Goal: Task Accomplishment & Management: Complete application form

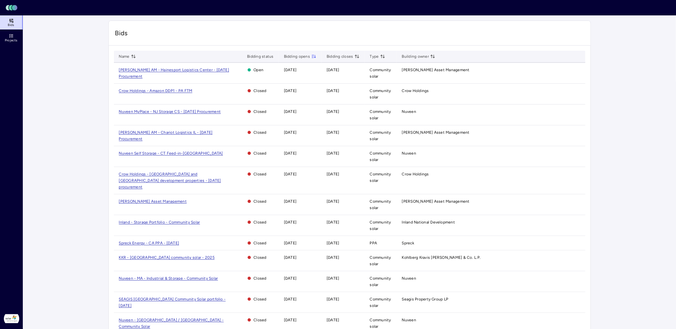
click at [133, 71] on span "[PERSON_NAME] AM - Hainesport Logistics Center - [DATE] Procurement" at bounding box center [174, 73] width 110 height 11
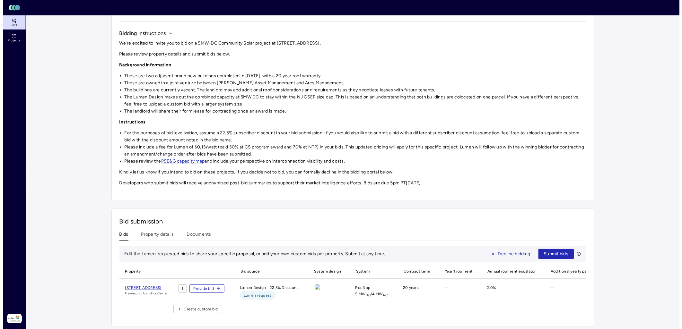
scroll to position [65, 0]
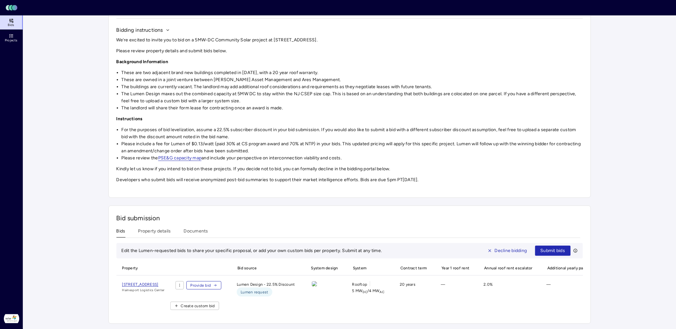
click at [215, 303] on span "Create custom bid" at bounding box center [198, 306] width 34 height 6
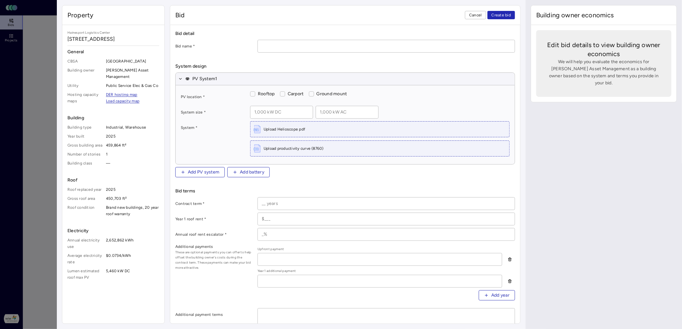
click at [320, 48] on input at bounding box center [386, 46] width 257 height 12
type input "Custom Bid"
click at [229, 54] on form "Bid detail Bid name * Custom Bid System design PV System 1 PV location * Roofto…" at bounding box center [345, 315] width 340 height 570
click at [255, 93] on label "Rooftop" at bounding box center [265, 93] width 20 height 7
click at [255, 93] on button "Rooftop" at bounding box center [252, 93] width 5 height 5
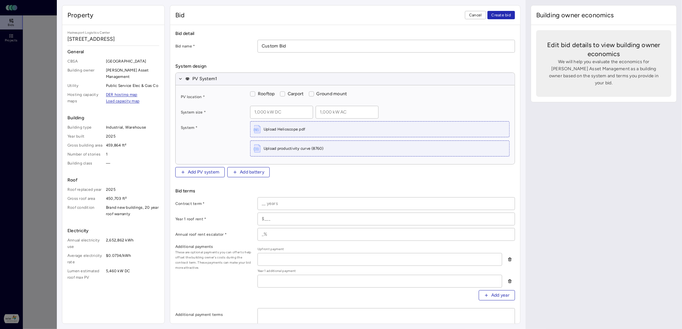
checkbox input "true"
drag, startPoint x: 265, startPoint y: 114, endPoint x: 264, endPoint y: 110, distance: 4.3
click at [265, 114] on input at bounding box center [281, 112] width 62 height 12
click at [296, 113] on input at bounding box center [281, 112] width 62 height 12
paste input "5 kW DC"
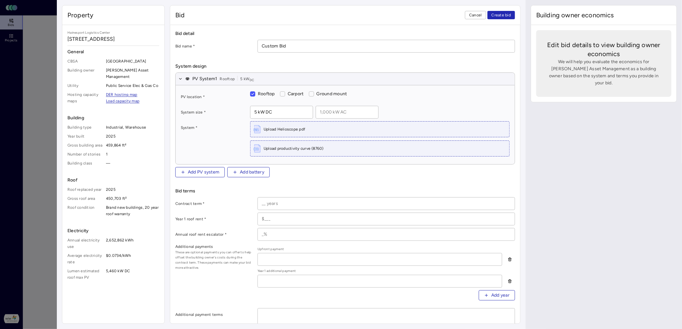
type input "5 kW DC"
click at [346, 112] on input at bounding box center [347, 112] width 62 height 12
paste input "3 kW AC"
drag, startPoint x: 321, startPoint y: 111, endPoint x: 301, endPoint y: 113, distance: 20.0
click at [301, 113] on div "5 kW DC 3 kW AC" at bounding box center [379, 112] width 259 height 13
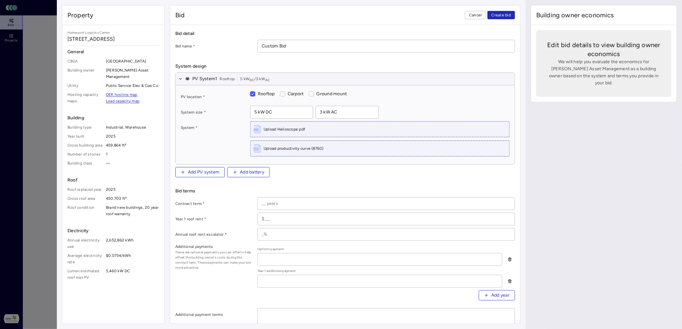
type input "3 kW AC"
drag, startPoint x: 286, startPoint y: 113, endPoint x: 241, endPoint y: 112, distance: 44.6
click at [241, 112] on div "System size * 5 kW DC 3 kW AC" at bounding box center [345, 112] width 329 height 13
type input "5,000 kW DC"
type input "3,360 kW AC"
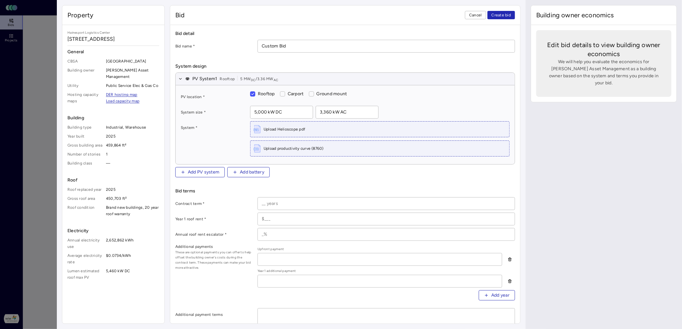
click at [263, 128] on div "Upload Helioscope pdf" at bounding box center [379, 129] width 259 height 15
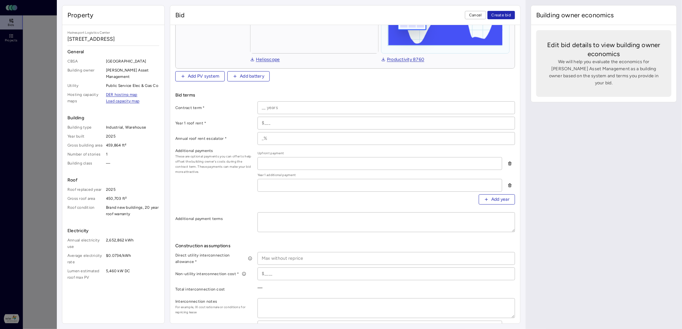
scroll to position [142, 0]
click at [298, 102] on input at bounding box center [386, 105] width 257 height 12
type input "20 years"
click at [316, 121] on input at bounding box center [386, 121] width 257 height 12
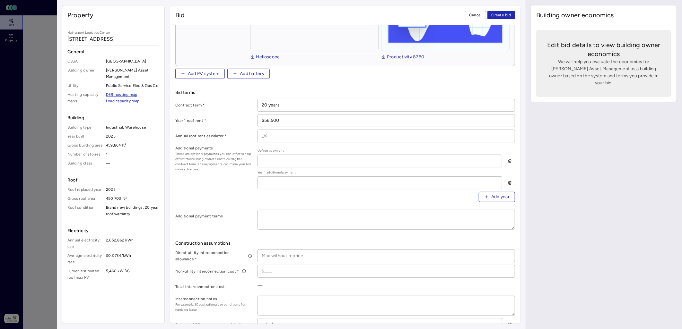
type input "$56,500"
click at [302, 137] on input at bounding box center [386, 136] width 257 height 12
type input "2%"
click at [286, 257] on input at bounding box center [386, 256] width 257 height 12
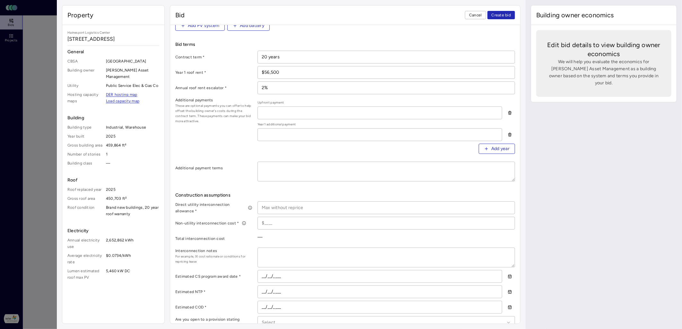
scroll to position [178, 0]
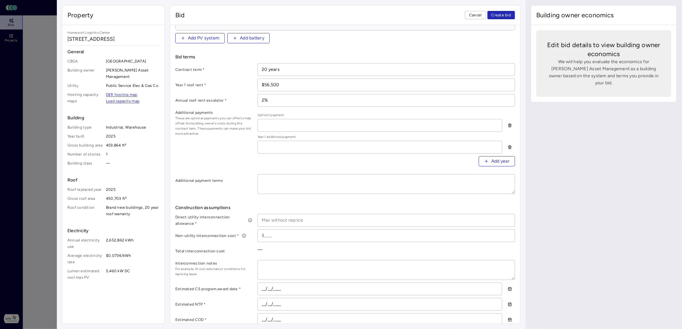
click at [286, 219] on input at bounding box center [386, 220] width 257 height 12
type input "$400,000"
click at [309, 233] on input at bounding box center [386, 236] width 257 height 12
type input "$0"
click at [306, 268] on textarea at bounding box center [386, 270] width 257 height 19
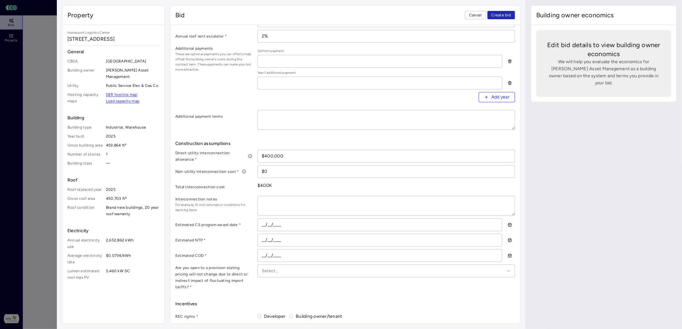
scroll to position [249, 0]
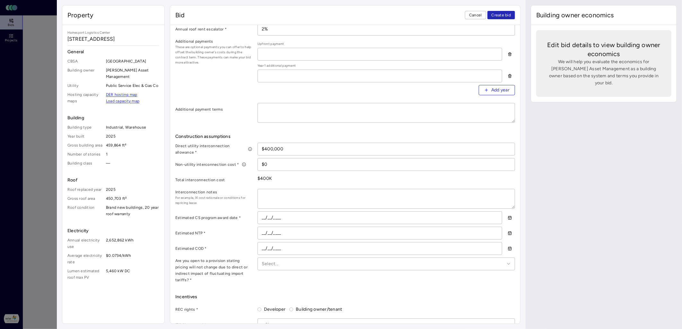
click at [297, 199] on textarea at bounding box center [386, 198] width 257 height 19
type textarea "x"
type textarea "W"
type textarea "x"
type textarea "We"
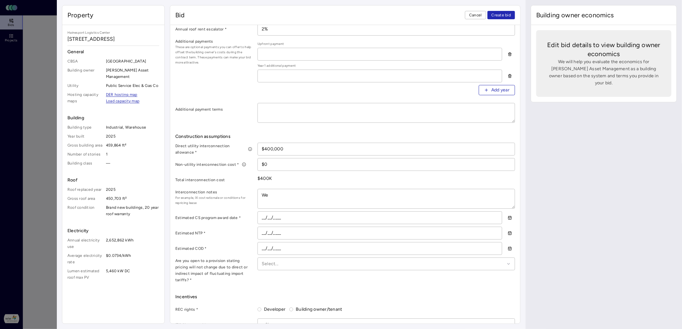
type textarea "x"
type textarea "We"
type textarea "x"
type textarea "We a"
type textarea "x"
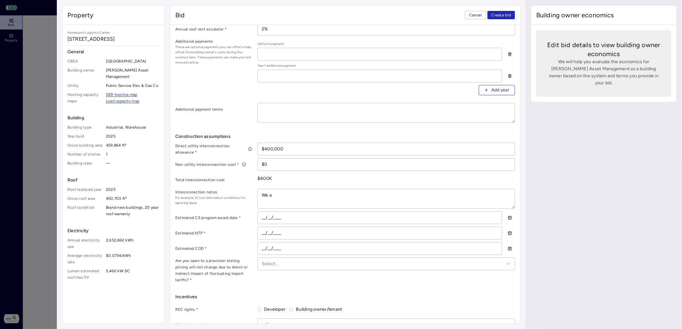
type textarea "We as"
type textarea "x"
type textarea "We ass"
type textarea "x"
type textarea "We assu"
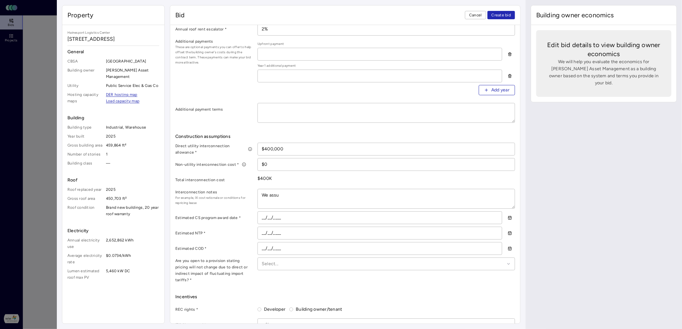
type textarea "x"
type textarea "We assum"
type textarea "x"
type textarea "We assume"
type textarea "x"
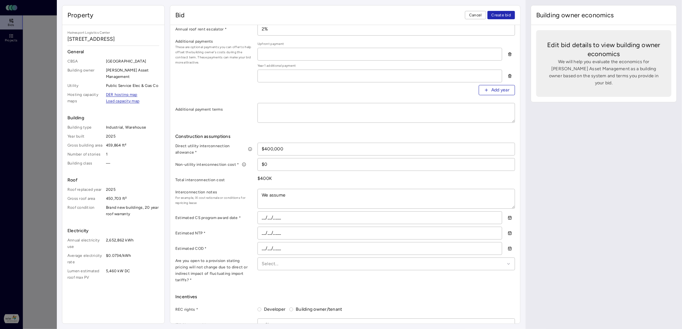
type textarea "We assume a"
type textarea "x"
type textarea "We assume a"
type textarea "x"
type textarea "We assume a s"
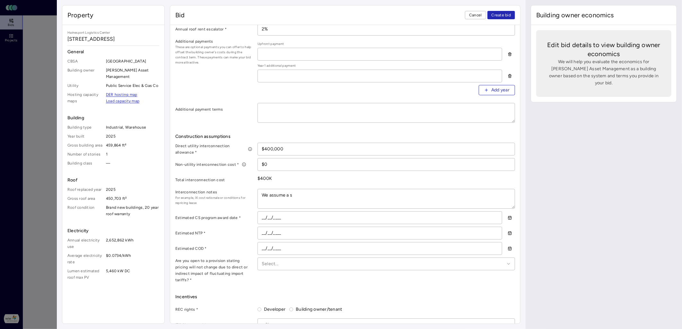
type textarea "x"
type textarea "We assume a st"
type textarea "x"
type textarea "We assume a stan"
type textarea "x"
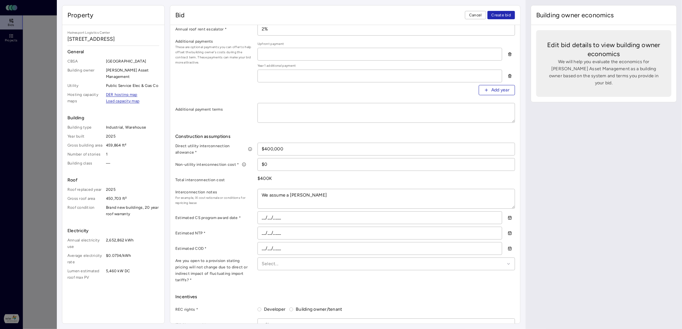
type textarea "We assume a stand"
type textarea "x"
type textarea "We assume a standa"
type textarea "x"
type textarea "We assume a standar"
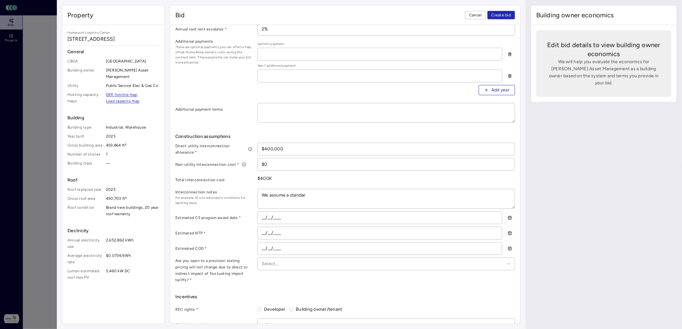
type textarea "x"
type textarea "We assume a standard"
type textarea "x"
type textarea "We assume a standard"
type textarea "x"
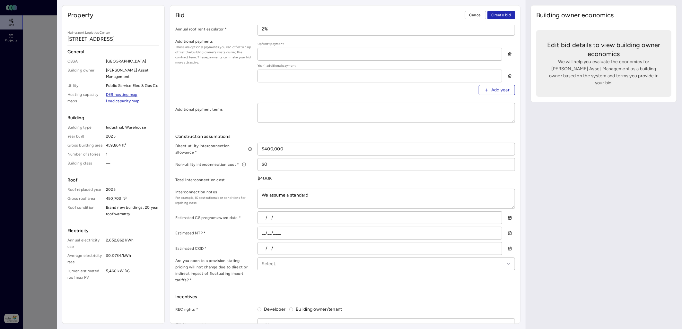
type textarea "We assume a standard n"
type textarea "x"
type textarea "We assume a standard ne"
type textarea "x"
type textarea "We assume a standard new"
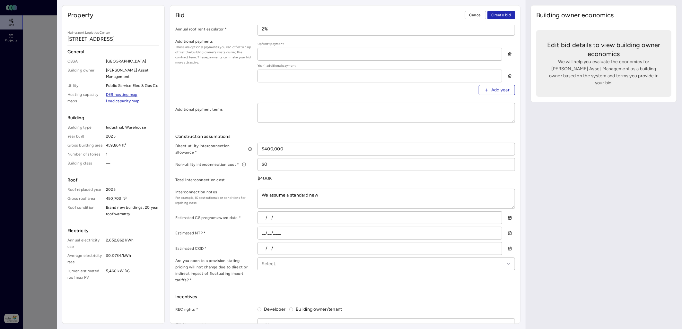
type textarea "x"
type textarea "We assume a standard new"
type textarea "x"
type textarea "We assume a standard new se"
type textarea "x"
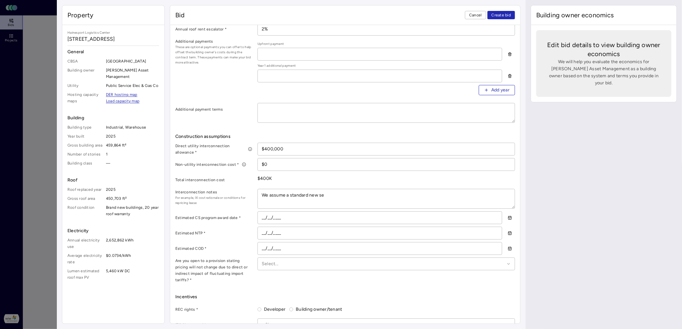
type textarea "We assume a standard new ser"
type textarea "x"
type textarea "We assume a standard new serv"
type textarea "x"
type textarea "We assume a standard new servi"
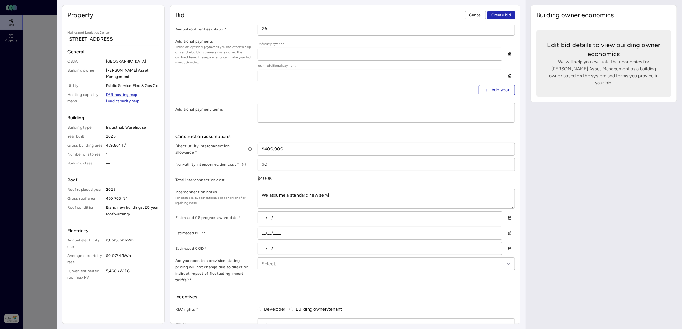
type textarea "x"
type textarea "We assume a standard new servic"
type textarea "x"
type textarea "We assume a standard new service"
type textarea "x"
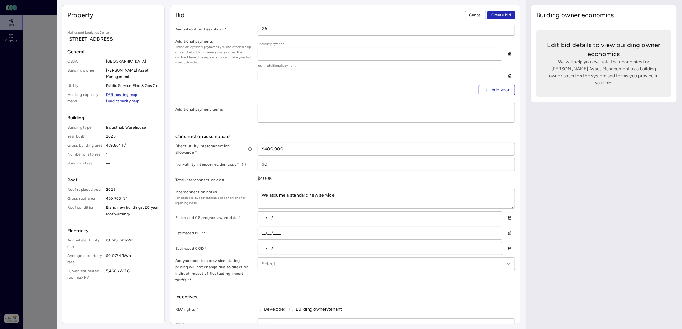
type textarea "We assume a standard new service"
type textarea "x"
type textarea "We assume a standard new service i"
type textarea "x"
type textarea "We assume a standard new service in"
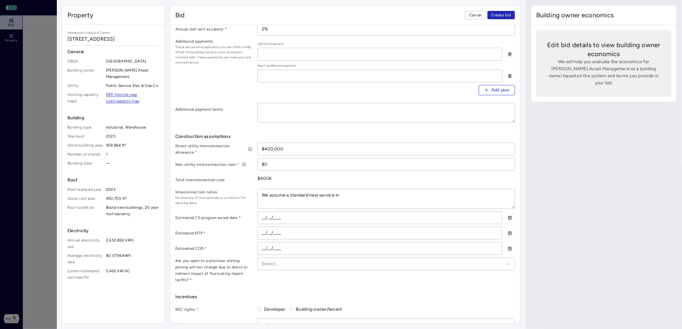
type textarea "x"
type textarea "We assume a standard new service int"
type textarea "x"
type textarea "We assume a standard new service inte"
type textarea "x"
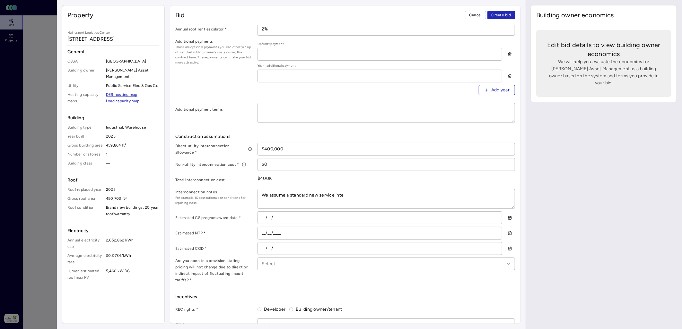
type textarea "We assume a standard new service inter"
type textarea "x"
type textarea "We assume a standard new service interco"
type textarea "x"
type textarea "We assume a standard new service intercon"
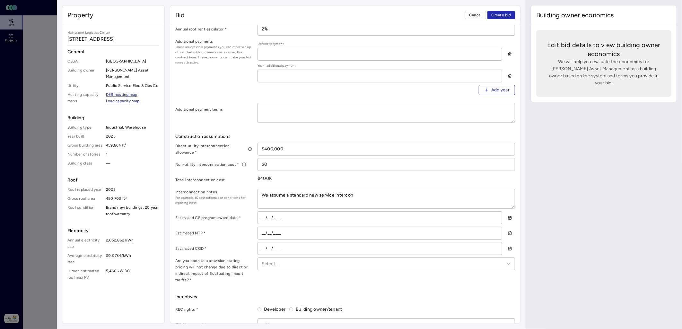
type textarea "x"
type textarea "We assume a standard new service interconn"
type textarea "x"
type textarea "We assume a standard new service interconne"
type textarea "x"
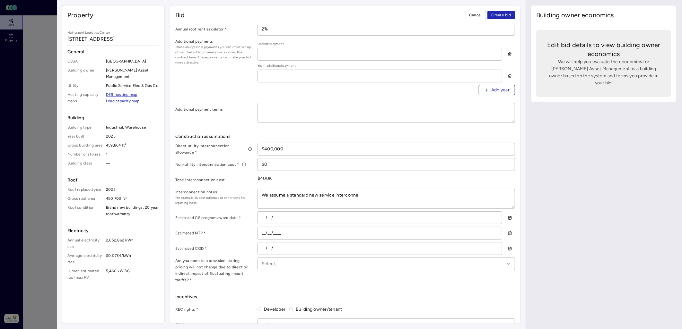
type textarea "We assume a standard new service interconnec"
type textarea "x"
type textarea "We assume a standard new service interconnect"
type textarea "x"
type textarea "We assume a standard new service interconnecti"
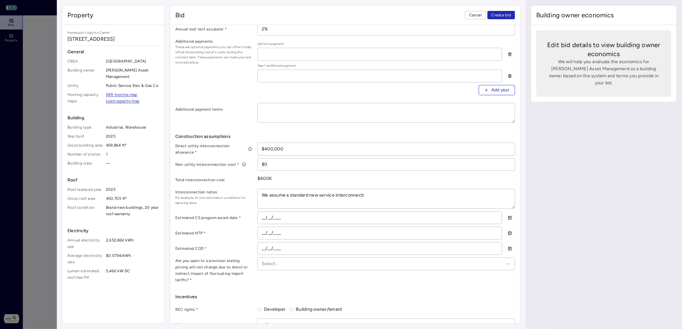
type textarea "x"
type textarea "We assume a standard new service interconnectio"
type textarea "x"
type textarea "We assume a standard new service interconnection"
type textarea "x"
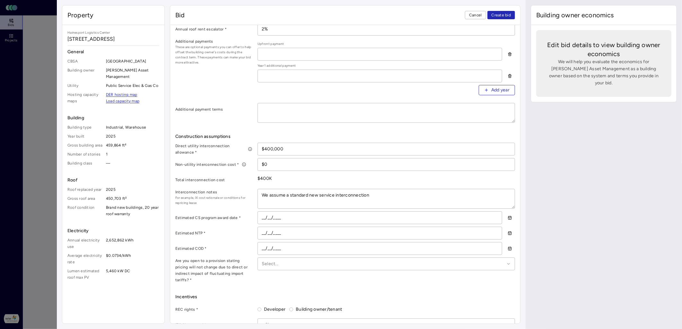
type textarea "We assume a standard new service interconnection"
type textarea "x"
type textarea "We assume a standard new service interconnection c"
type textarea "x"
type textarea "We assume a standard new service interconnection co"
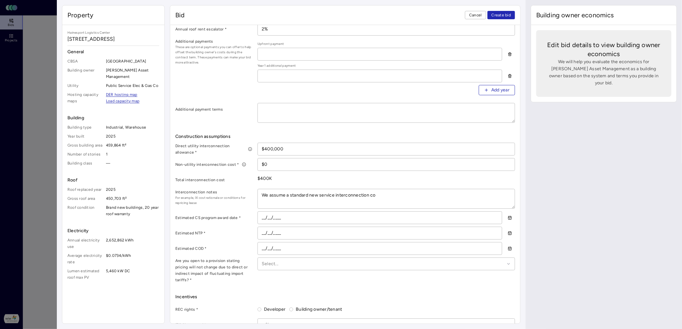
type textarea "x"
type textarea "We assume a standard new service interconnection cos"
type textarea "x"
type textarea "We assume a standard new service interconnection cost"
type textarea "x"
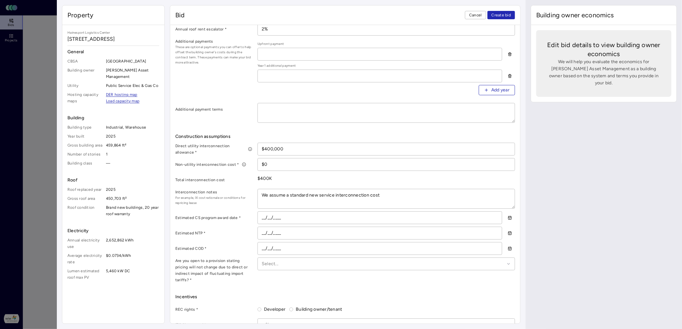
type textarea "We assume a standard new service interconnection cost o"
type textarea "x"
type textarea "We assume a standard new service interconnection cost of"
type textarea "x"
type textarea "We assume a standard new service interconnection cost of"
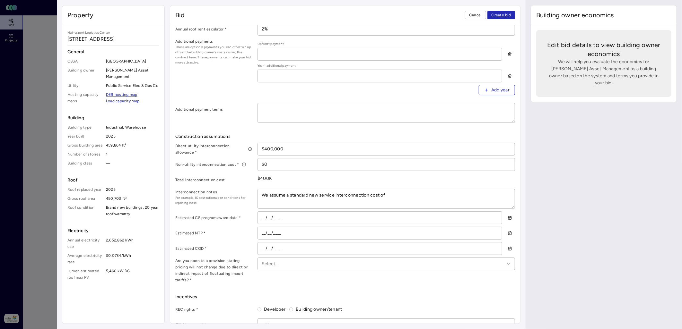
type textarea "x"
type textarea "We assume a standard new service interconnection cost of $"
type textarea "x"
type textarea "We assume a standard new service interconnection cost of $0"
type textarea "x"
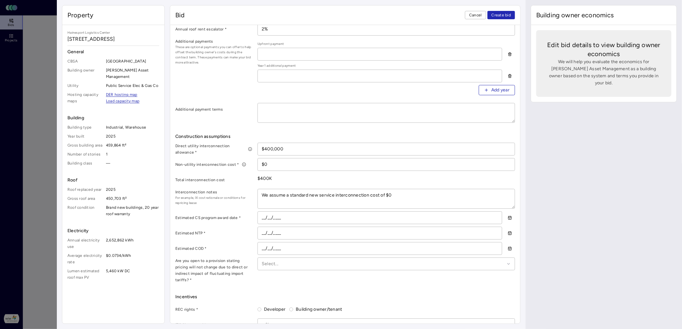
type textarea "We assume a standard new service interconnection cost of $0."
type textarea "x"
type textarea "We assume a standard new service interconnection cost of $0.0"
type textarea "x"
type textarea "We assume a standard new service interconnection cost of $0.08"
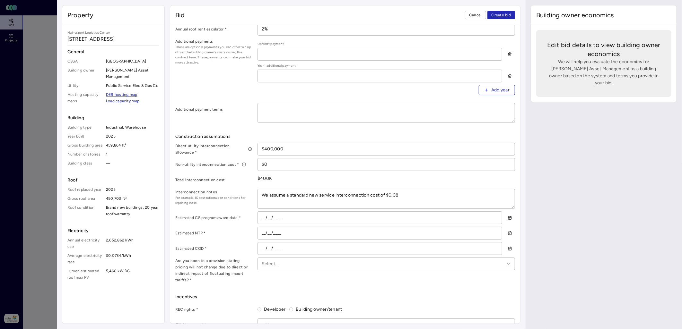
type textarea "x"
type textarea "We assume a standard new service interconnection cost of $0.08/"
type textarea "x"
type textarea "We assume a standard new service interconnection cost of $0.08/W"
type textarea "x"
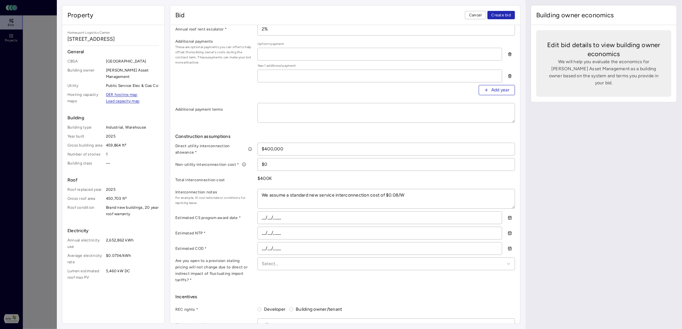
type textarea "We assume a standard new service interconnection cost of $0.08/Wd"
type textarea "x"
type textarea "We assume a standard new service interconnection cost of $0.08/Wdc"
type textarea "x"
type textarea "We assume a standard new service interconnection cost of $0.08/Wdc,"
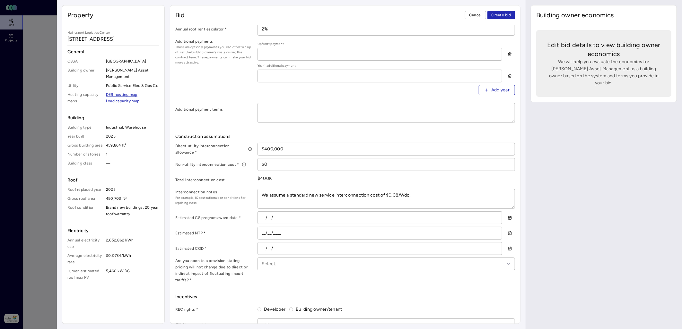
type textarea "x"
type textarea "We assume a standard new service interconnection cost of $0.08/Wdc,"
type textarea "x"
type textarea "We assume a standard new service interconnection cost of $0.08/Wdc, o"
type textarea "x"
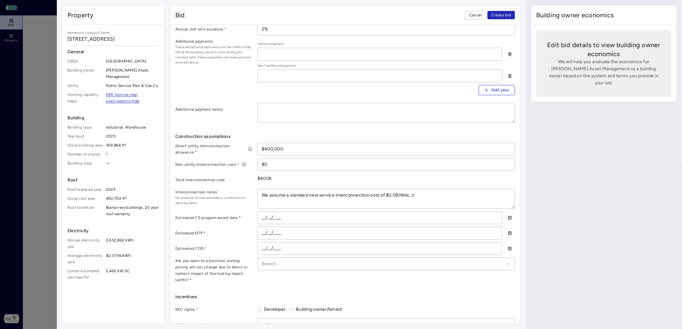
type textarea "We assume a standard new service interconnection cost of $0.08/Wdc, or"
type textarea "x"
type textarea "We assume a standard new service interconnection cost of $0.08/Wdc, or"
type textarea "x"
type textarea "We assume a standard new service interconnection cost of $0.08/Wdc, or $"
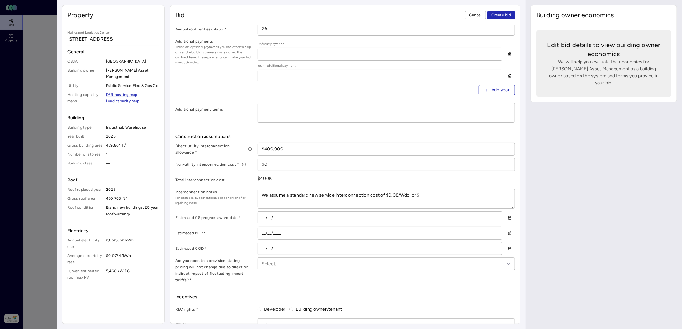
type textarea "x"
type textarea "We assume a standard new service interconnection cost of $0.08/Wdc, or $4"
type textarea "x"
type textarea "We assume a standard new service interconnection cost of $0.08/Wdc, or $40"
type textarea "x"
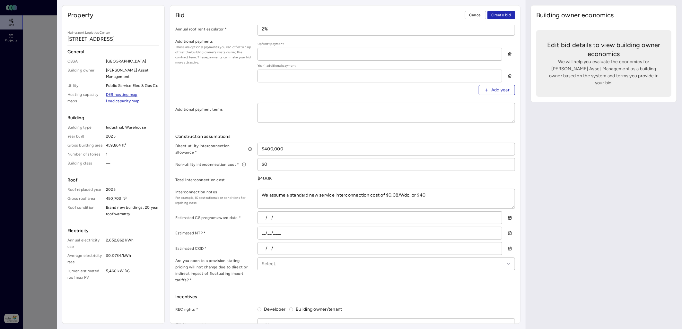
type textarea "We assume a standard new service interconnection cost of $0.08/Wdc, or $400"
type textarea "x"
type textarea "We assume a standard new service interconnection cost of $0.08/Wdc, or $400,"
type textarea "x"
type textarea "We assume a standard new service interconnection cost of $0.08/Wdc, or $400,0"
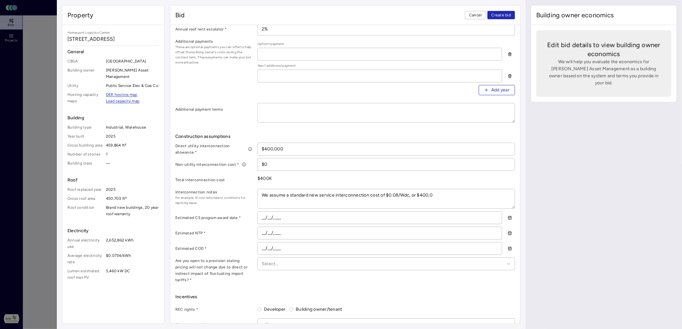
type textarea "x"
type textarea "We assume a standard new service interconnection cost of $0.08/Wdc, or $400,00"
type textarea "x"
type textarea "We assume a standard new service interconnection cost of $0.08/Wdc, or $400,000"
type textarea "x"
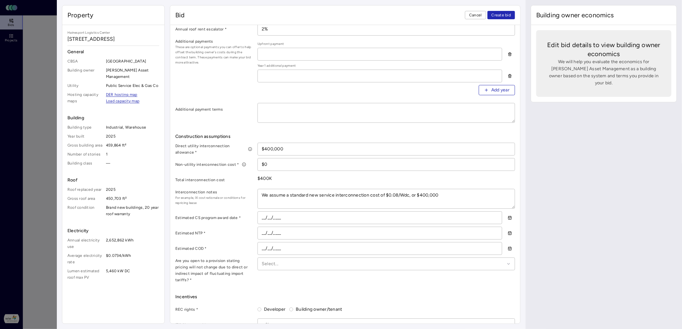
type textarea "We assume a standard new service interconnection cost of $0.08/Wdc, or $400,000,"
type textarea "x"
type textarea "We assume a standard new service interconnection cost of $0.08/Wdc, or $400,000,"
type textarea "x"
type textarea "We assume a standard new service interconnection cost of $0.08/Wdc, or $400,000…"
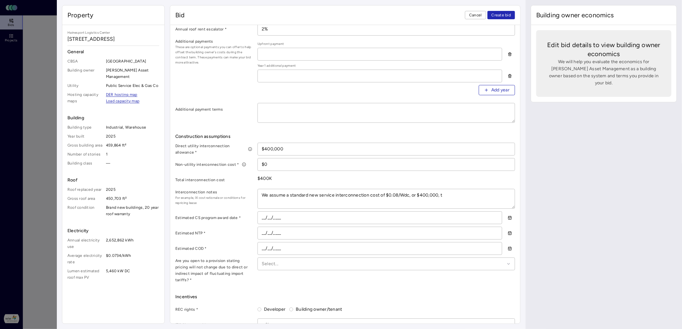
type textarea "x"
type textarea "We assume a standard new service interconnection cost of $0.08/Wdc, or $400,000…"
type textarea "x"
type textarea "We assume a standard new service interconnection cost of $0.08/Wdc, or $400,000…"
type textarea "x"
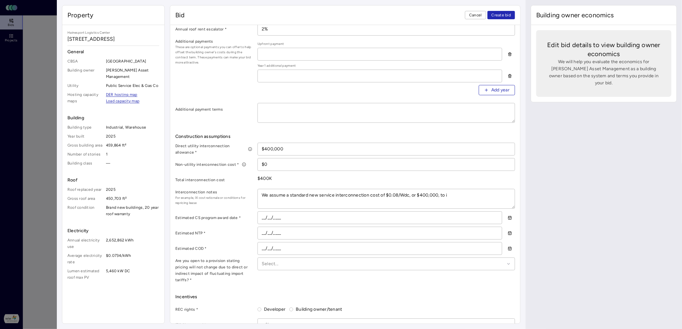
type textarea "We assume a standard new service interconnection cost of $0.08/Wdc, or $400,000…"
type textarea "x"
type textarea "We assume a standard new service interconnection cost of $0.08/Wdc, or $400,000…"
type textarea "x"
type textarea "We assume a standard new service interconnection cost of $0.08/Wdc, or $400,000…"
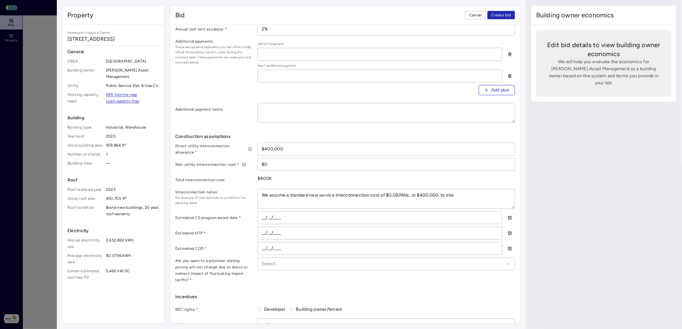
type textarea "x"
type textarea "We assume a standard new service interconnection cost of $0.08/Wdc, or $400,000…"
type textarea "x"
type textarea "We assume a standard new service interconnection cost of $0.08/Wdc, or $400,000…"
type textarea "x"
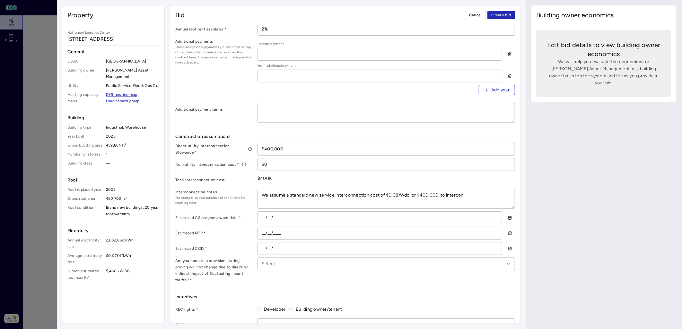
type textarea "We assume a standard new service interconnection cost of $0.08/Wdc, or $400,000…"
type textarea "x"
type textarea "We assume a standard new service interconnection cost of $0.08/Wdc, or $400,000…"
type textarea "x"
type textarea "We assume a standard new service interconnection cost of $0.08/Wdc, or $400,000…"
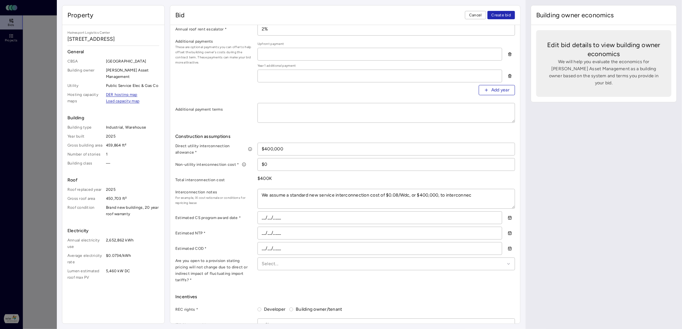
type textarea "x"
type textarea "We assume a standard new service interconnection cost of $0.08/Wdc, or $400,000…"
type textarea "x"
type textarea "We assume a standard new service interconnection cost of $0.08/Wdc, or $400,000…"
type textarea "x"
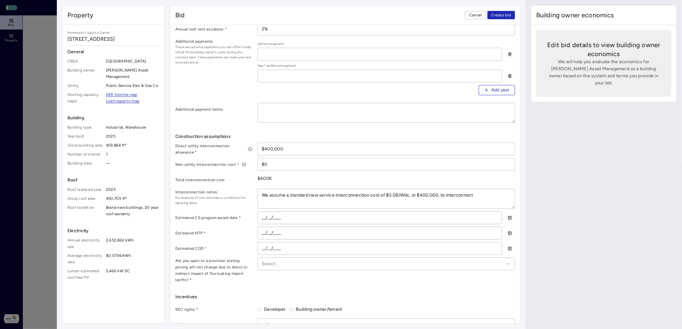
type textarea "We assume a standard new service interconnection cost of $0.08/Wdc, or $400,000…"
type textarea "x"
type textarea "We assume a standard new service interconnection cost of $0.08/Wdc, or $400,000…"
type textarea "x"
type textarea "We assume a standard new service interconnection cost of $0.08/Wdc, or $400,000…"
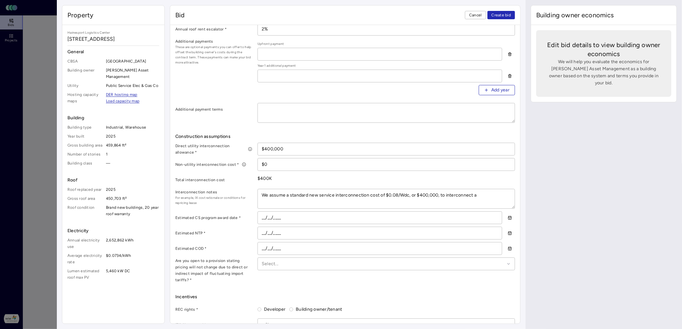
type textarea "x"
type textarea "We assume a standard new service interconnection cost of $0.08/Wdc, or $400,000…"
type textarea "x"
type textarea "We assume a standard new service interconnection cost of $0.08/Wdc, or $400,000…"
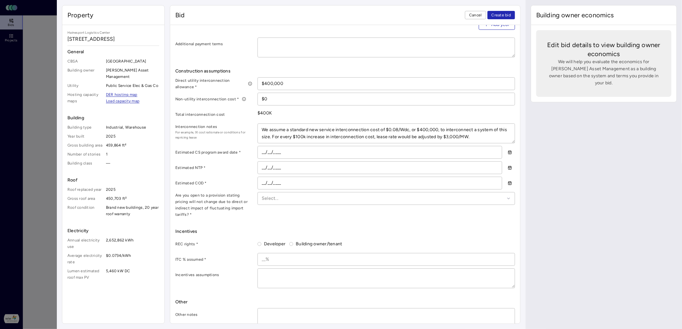
scroll to position [319, 0]
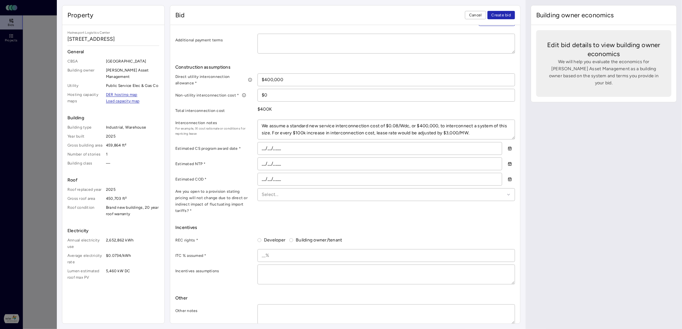
click at [260, 238] on button "Developer" at bounding box center [259, 240] width 4 height 4
click at [271, 250] on input at bounding box center [386, 256] width 257 height 12
click at [238, 255] on div "REC rights * Developer Building owner/tenant ITC % assumed * 30% Incentives ass…" at bounding box center [345, 259] width 340 height 51
click at [265, 265] on textarea at bounding box center [386, 274] width 257 height 19
click at [285, 265] on textarea at bounding box center [386, 274] width 257 height 19
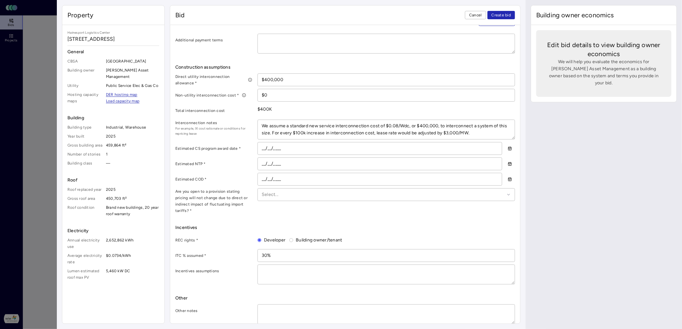
paste textarea "Given the current political and regulatory environment, we do not believe it is…"
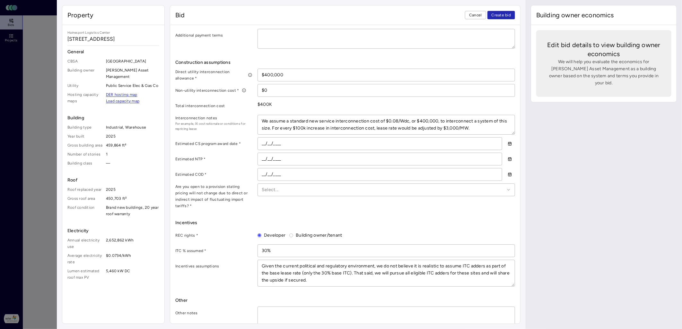
scroll to position [326, 0]
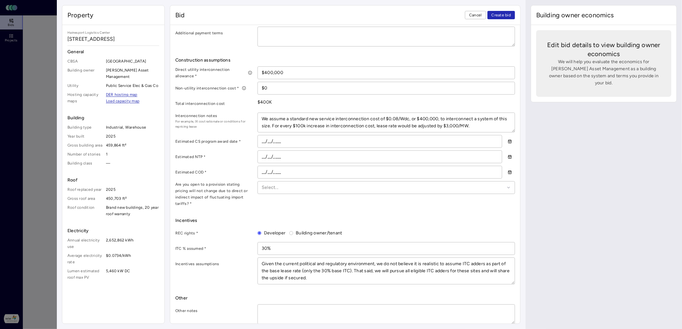
click at [268, 307] on textarea at bounding box center [386, 314] width 257 height 19
click at [275, 190] on div at bounding box center [383, 187] width 243 height 7
click at [279, 207] on div "Yes" at bounding box center [386, 207] width 249 height 15
drag, startPoint x: 486, startPoint y: 126, endPoint x: 247, endPoint y: 116, distance: 238.7
click at [247, 116] on div "Interconnection notes For example, IX cost rationale or conditions for repricin…" at bounding box center [345, 123] width 340 height 20
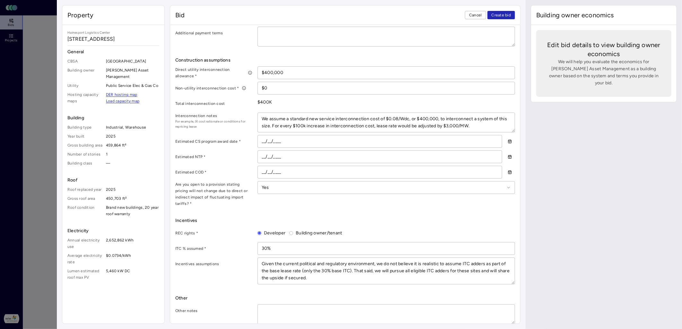
drag, startPoint x: 260, startPoint y: 117, endPoint x: 504, endPoint y: 125, distance: 243.7
click at [504, 125] on textarea "We assume a standard new service interconnection cost of $0.08/Wdc, or $400,000…" at bounding box center [386, 122] width 257 height 19
paste textarea "All interconnection costs are associated with direct utility costs. We estimate…"
click at [460, 119] on textarea "All interconnection costs are associated with direct utility costs. We estimate…" at bounding box center [386, 122] width 257 height 19
click at [460, 118] on textarea "All interconnection costs are associated with direct utility costs. We estimate…" at bounding box center [386, 122] width 257 height 19
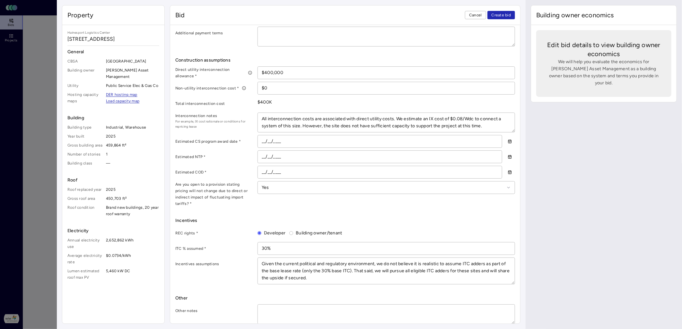
click at [418, 118] on textarea "All interconnection costs are associated with direct utility costs. We estimate…" at bounding box center [386, 122] width 257 height 19
click at [491, 125] on textarea "All interconnection costs are associated with direct utility costs. We assume a…" at bounding box center [386, 122] width 257 height 19
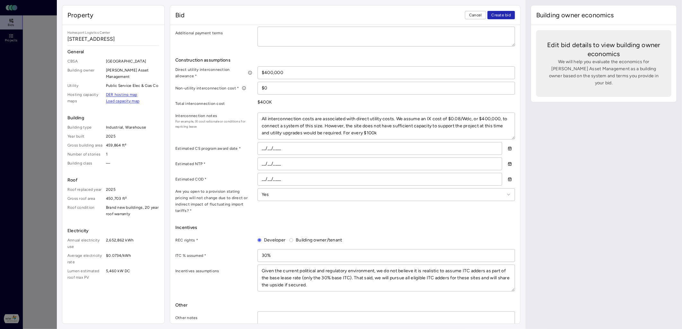
click at [500, 118] on textarea "All interconnection costs are associated with direct utility costs. We assume a…" at bounding box center [386, 126] width 257 height 26
click at [397, 130] on textarea "All interconnection costs are associated with direct utility costs. We assume a…" at bounding box center [386, 126] width 257 height 26
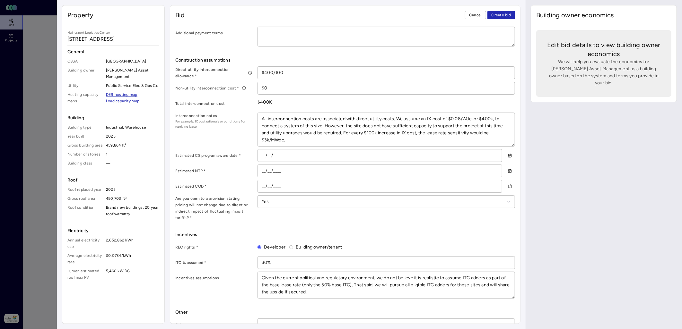
click at [262, 118] on textarea "All interconnection costs are associated with direct utility costs. We assume a…" at bounding box center [386, 129] width 257 height 33
drag, startPoint x: 325, startPoint y: 125, endPoint x: 346, endPoint y: 139, distance: 25.0
click at [346, 139] on textarea "All interconnection costs are associated with direct utility costs. We assume a…" at bounding box center [386, 129] width 257 height 33
click at [304, 139] on textarea "All interconnection costs are associated with direct utility costs. We assume a…" at bounding box center [386, 129] width 257 height 33
drag, startPoint x: 302, startPoint y: 140, endPoint x: 254, endPoint y: 119, distance: 52.8
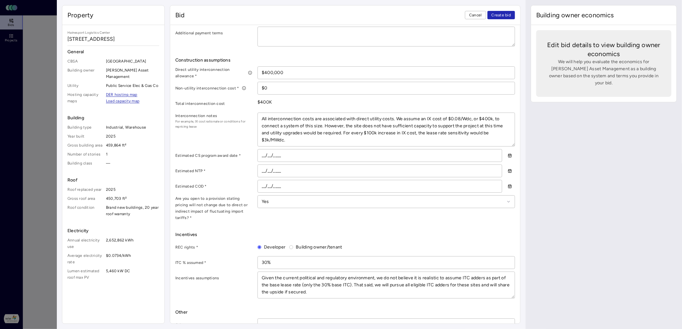
click at [254, 119] on div "Interconnection notes For example, IX cost rationale or conditions for repricin…" at bounding box center [345, 130] width 340 height 34
click at [345, 139] on textarea "All interconnection costs are associated with direct utility costs. We assume a…" at bounding box center [386, 129] width 257 height 33
drag, startPoint x: 340, startPoint y: 131, endPoint x: 325, endPoint y: 126, distance: 15.9
click at [325, 126] on textarea "All interconnection costs are associated with direct utility costs. We assume a…" at bounding box center [386, 129] width 257 height 33
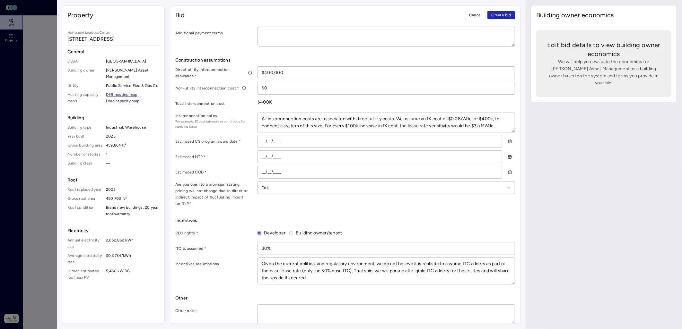
click at [428, 125] on textarea "All interconnection costs are associated with direct utility costs. We assume a…" at bounding box center [386, 122] width 257 height 19
drag, startPoint x: 407, startPoint y: 125, endPoint x: 450, endPoint y: 125, distance: 43.7
click at [450, 125] on textarea "All interconnection costs are associated with direct utility costs. We assume a…" at bounding box center [386, 122] width 257 height 19
click at [495, 126] on textarea "All interconnection costs are associated with direct utility costs. We assume a…" at bounding box center [386, 122] width 257 height 19
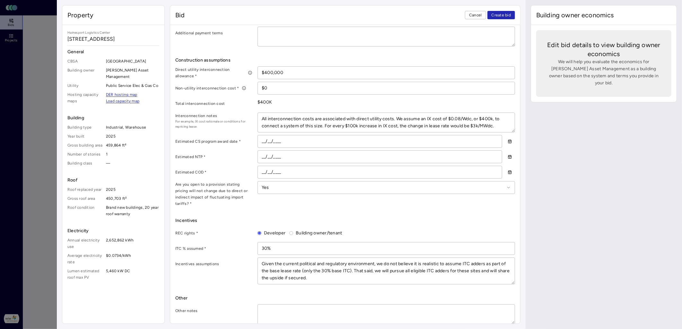
click at [264, 142] on input "__/__/____" at bounding box center [380, 141] width 244 height 12
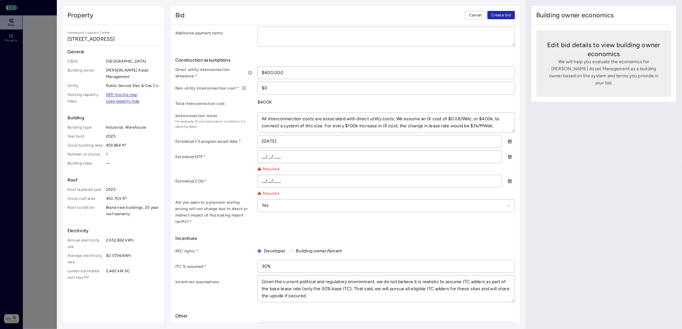
click at [292, 158] on input "__/__/____" at bounding box center [380, 157] width 244 height 12
click at [260, 156] on input "__/__/____" at bounding box center [380, 157] width 244 height 12
paste input "05/21/2026"
click at [261, 182] on input "__/__/____" at bounding box center [380, 181] width 244 height 12
paste input "09/21/2026"
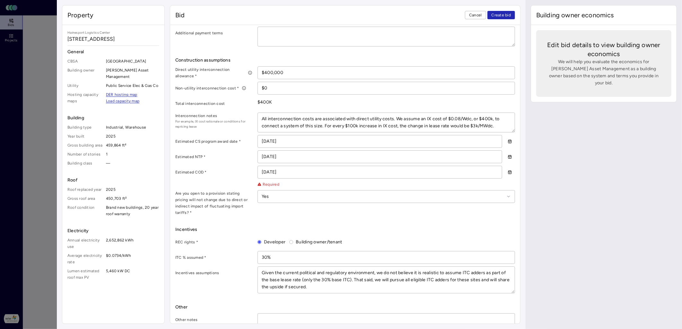
click at [223, 156] on label "Estimated NTP *" at bounding box center [213, 157] width 77 height 6
click at [306, 172] on input "09/21/2026" at bounding box center [380, 172] width 244 height 12
click at [351, 204] on div "Are you open to a provision stating pricing will not change due to direct or in…" at bounding box center [345, 203] width 340 height 26
click at [352, 200] on div "Yes" at bounding box center [385, 196] width 257 height 13
click at [349, 234] on div "No" at bounding box center [386, 230] width 249 height 15
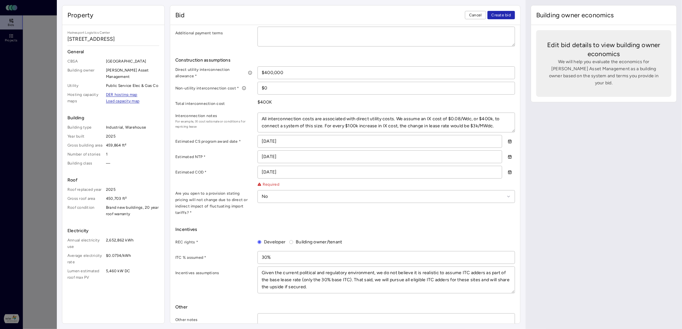
click at [347, 197] on div at bounding box center [383, 196] width 243 height 7
click at [352, 216] on div "Yes" at bounding box center [386, 216] width 249 height 15
click at [315, 173] on input "09/21/2026" at bounding box center [380, 172] width 244 height 12
drag, startPoint x: 297, startPoint y: 174, endPoint x: 242, endPoint y: 169, distance: 55.4
click at [242, 169] on div "Estimated COD * 09/21/2026 Required" at bounding box center [345, 177] width 340 height 22
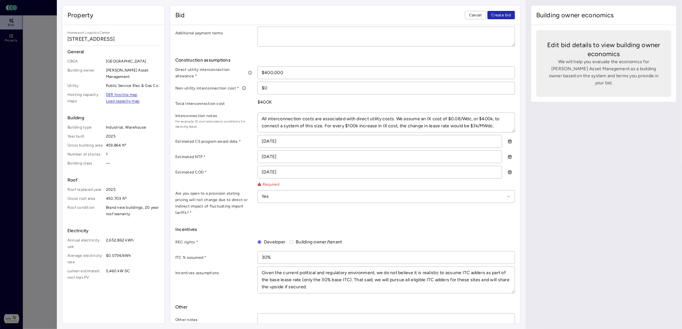
click at [238, 172] on label "Estimated COD *" at bounding box center [213, 172] width 77 height 6
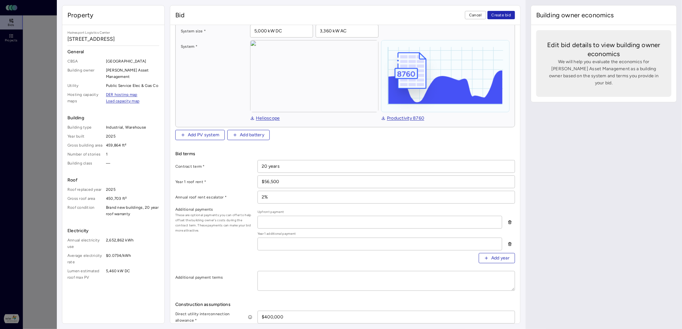
scroll to position [142, 0]
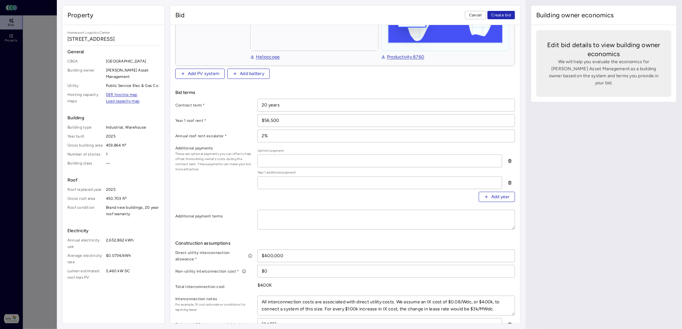
click at [297, 120] on input "$56,500" at bounding box center [386, 121] width 257 height 12
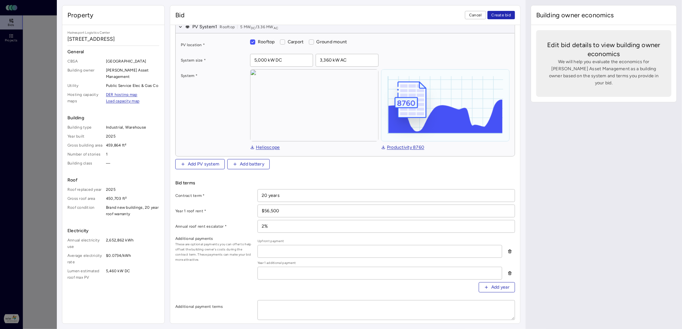
scroll to position [0, 0]
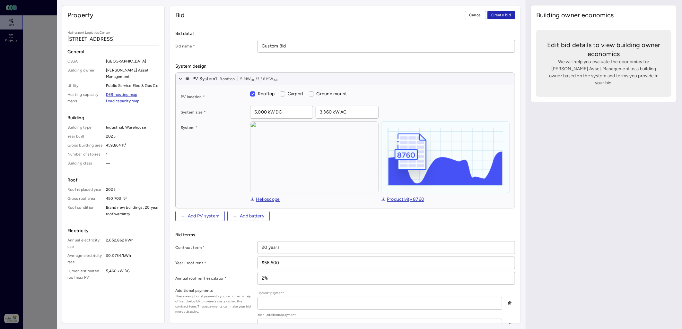
drag, startPoint x: 281, startPoint y: 261, endPoint x: 252, endPoint y: 258, distance: 29.0
click at [252, 258] on div "Year 1 roof rent * $56,500" at bounding box center [345, 263] width 340 height 13
paste input "282"
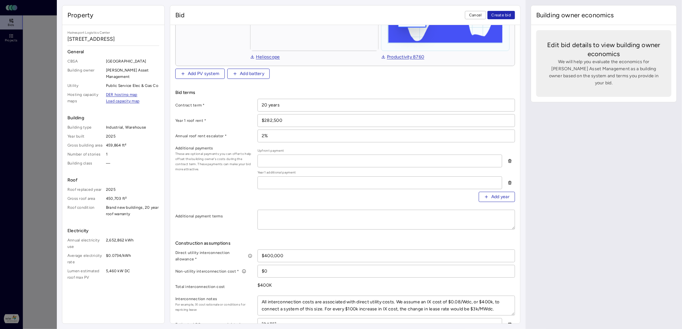
scroll to position [178, 0]
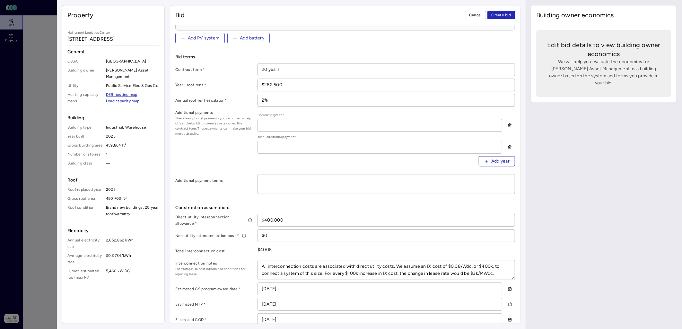
click at [274, 183] on textarea at bounding box center [386, 184] width 257 height 19
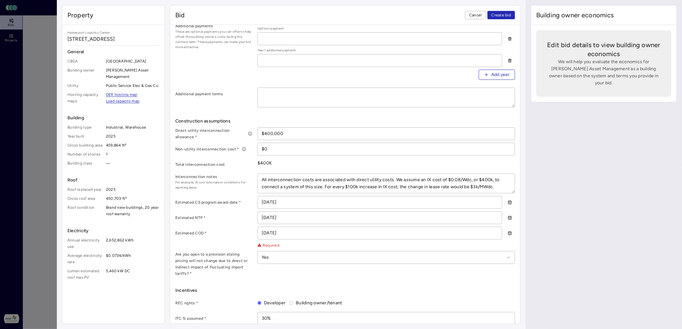
scroll to position [335, 0]
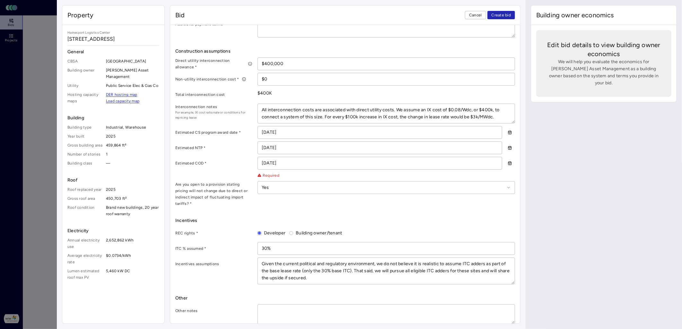
click at [509, 18] on span "Create bid" at bounding box center [501, 15] width 20 height 6
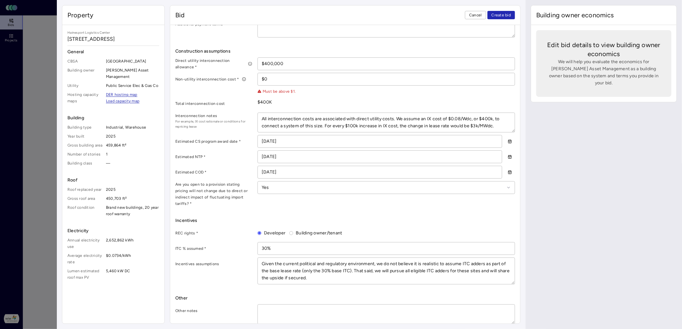
drag, startPoint x: 303, startPoint y: 76, endPoint x: 227, endPoint y: 79, distance: 75.8
click at [227, 79] on div "Non-utility interconnection cost * $0 Must be above $1." at bounding box center [345, 84] width 340 height 22
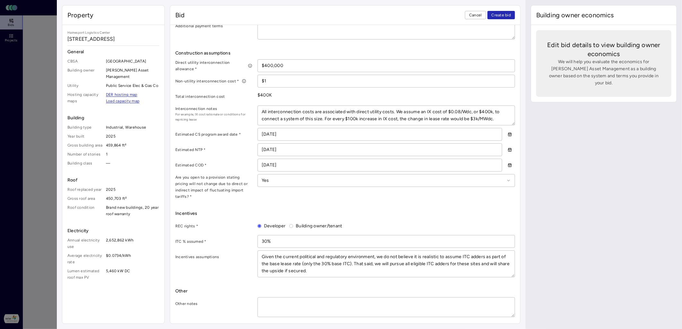
scroll to position [326, 0]
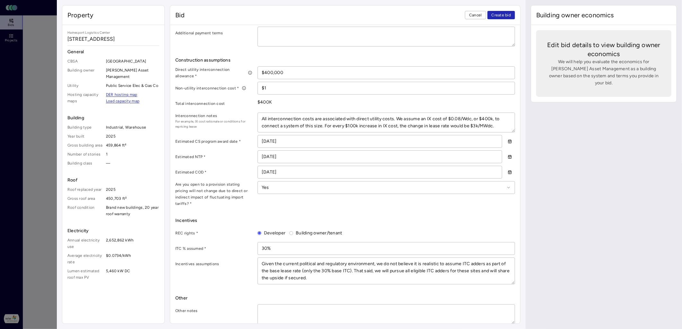
click at [270, 122] on textarea "All interconnection costs are associated with direct utility costs. We assume a…" at bounding box center [386, 122] width 257 height 19
click at [501, 13] on span "Create bid" at bounding box center [501, 15] width 20 height 6
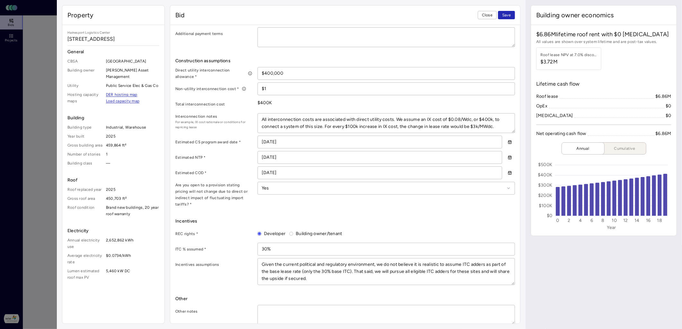
scroll to position [326, 0]
click at [326, 139] on input "11/11/2025" at bounding box center [380, 141] width 244 height 12
click at [268, 141] on input "11/11/2025" at bounding box center [380, 141] width 244 height 12
click at [295, 142] on input "11/21/2025" at bounding box center [380, 141] width 244 height 12
click at [270, 156] on input "05/21/2026" at bounding box center [380, 157] width 244 height 12
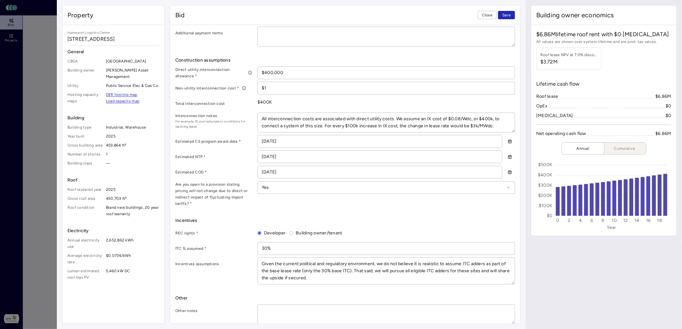
click at [269, 172] on input "09/21/2026" at bounding box center [380, 172] width 244 height 12
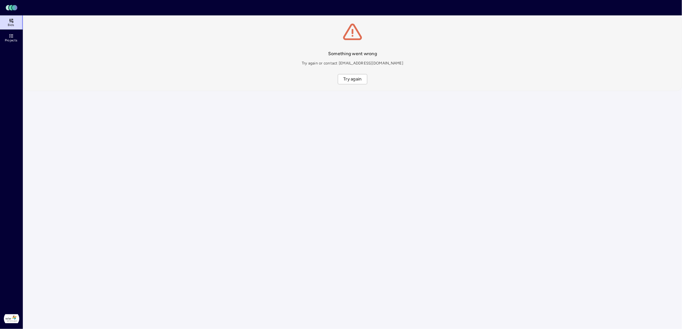
click at [452, 91] on html "Toggle Sidebar Lumen Energy Logo Bids Projects Solar Landscape Katherine Sweets…" at bounding box center [341, 45] width 682 height 91
click at [349, 79] on span "Try again" at bounding box center [352, 79] width 18 height 7
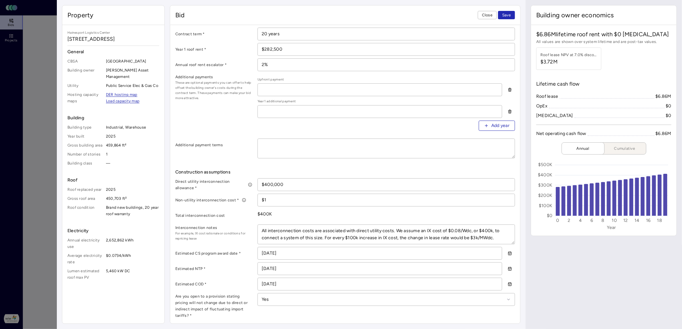
scroll to position [249, 0]
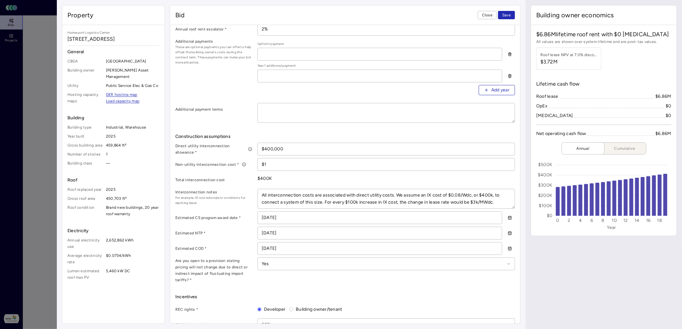
click at [507, 218] on icon "button" at bounding box center [509, 218] width 4 height 4
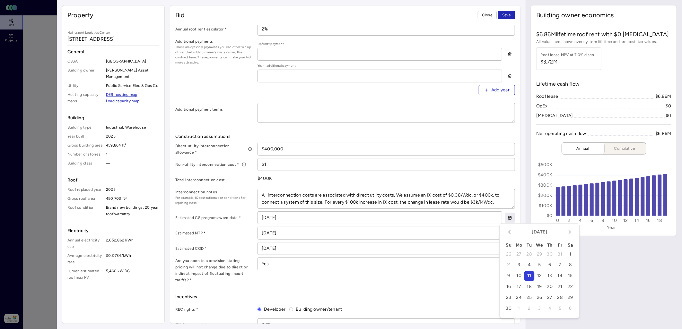
click at [558, 288] on button "21" at bounding box center [560, 287] width 10 height 10
click at [487, 231] on input "05/21/2026" at bounding box center [380, 233] width 244 height 12
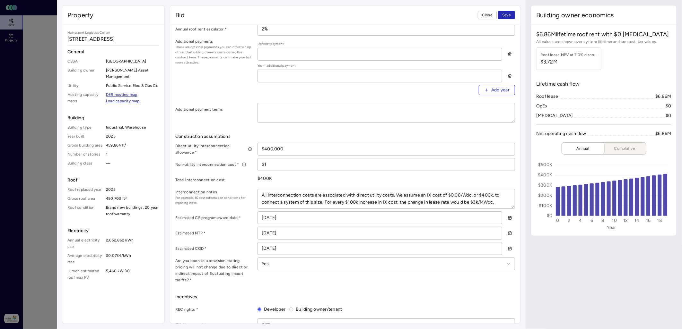
click at [504, 232] on button "button" at bounding box center [509, 233] width 10 height 10
click at [550, 205] on button "28" at bounding box center [550, 206] width 10 height 10
click at [507, 248] on icon "button" at bounding box center [509, 248] width 4 height 4
click at [520, 220] on button "28" at bounding box center [519, 221] width 10 height 10
click at [511, 16] on span "Save" at bounding box center [506, 15] width 9 height 6
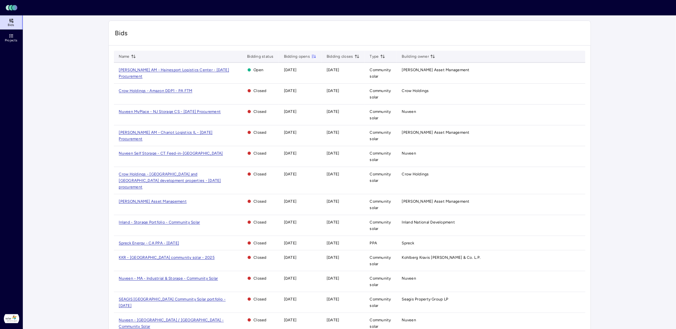
click at [165, 91] on span "Crow Holdings - Amazon DDP1 - PA FTM" at bounding box center [155, 91] width 73 height 4
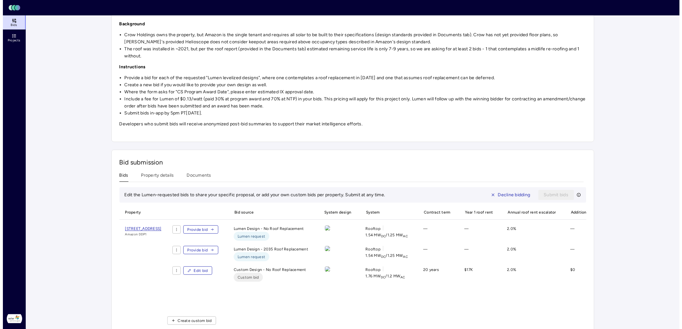
scroll to position [109, 0]
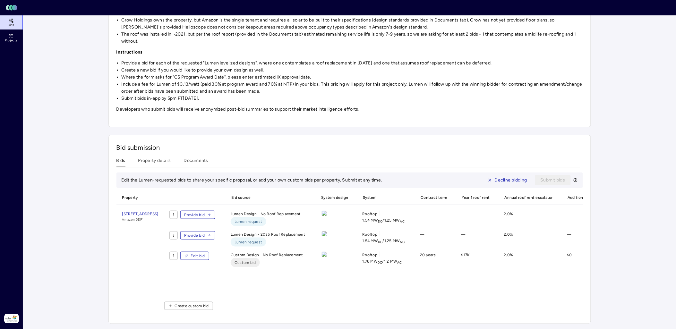
click at [205, 253] on span "Edit bid" at bounding box center [198, 256] width 14 height 6
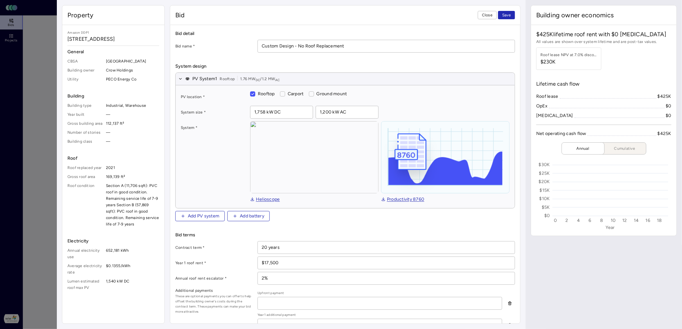
type textarea "x"
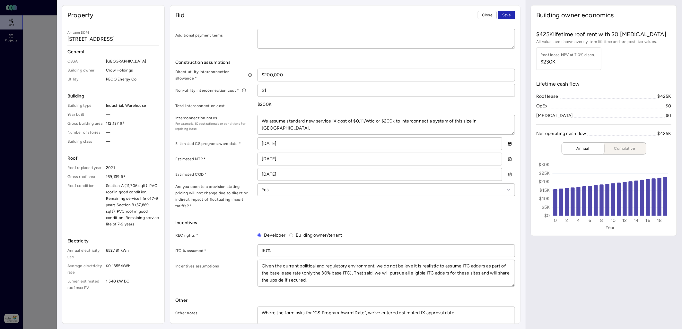
scroll to position [326, 0]
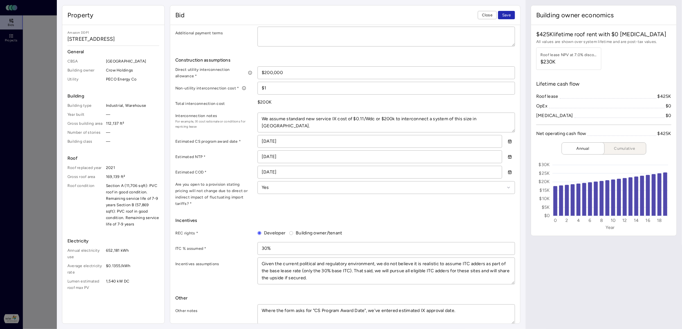
drag, startPoint x: 333, startPoint y: 271, endPoint x: 230, endPoint y: 258, distance: 104.1
click at [230, 258] on div "Incentives assumptions Given the current political and regulatory environment, …" at bounding box center [345, 271] width 340 height 27
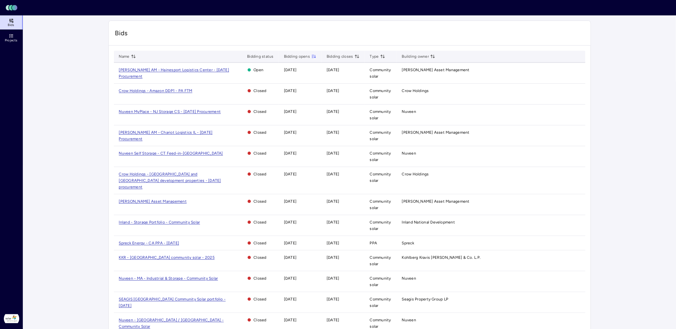
click at [184, 113] on span "Nuveen MyPlace - NJ Storage CS - [DATE] Procurement" at bounding box center [170, 111] width 102 height 4
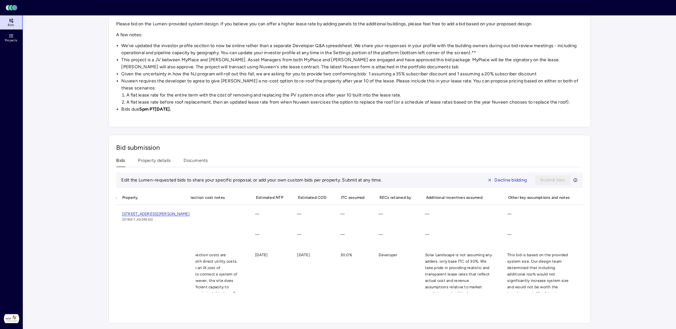
click at [190, 212] on span "[STREET_ADDRESS][PERSON_NAME]" at bounding box center [155, 214] width 67 height 4
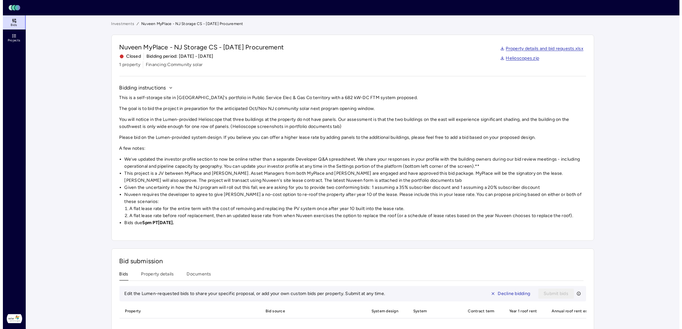
scroll to position [123, 0]
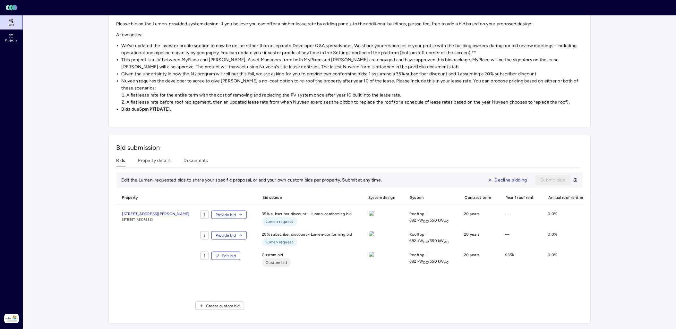
click at [236, 253] on span "Edit bid" at bounding box center [229, 256] width 14 height 6
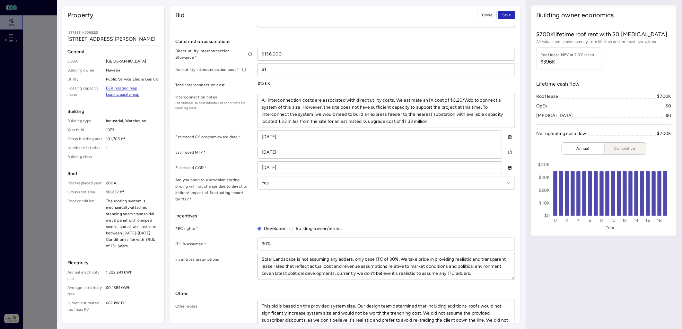
scroll to position [357, 0]
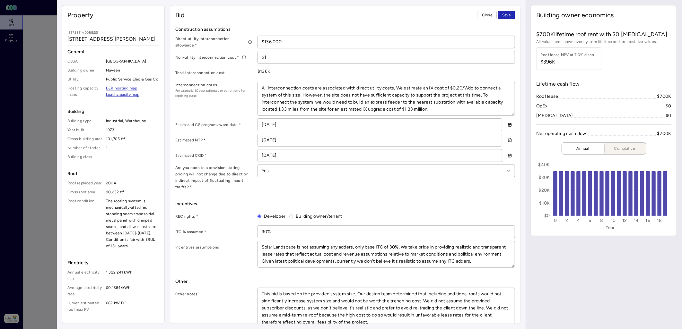
drag, startPoint x: 263, startPoint y: 86, endPoint x: 483, endPoint y: 92, distance: 220.6
click at [483, 92] on textarea "All interconnection costs are associated with direct utility costs. We estimate…" at bounding box center [386, 98] width 257 height 33
click at [198, 153] on label "Estimated COD *" at bounding box center [213, 155] width 77 height 6
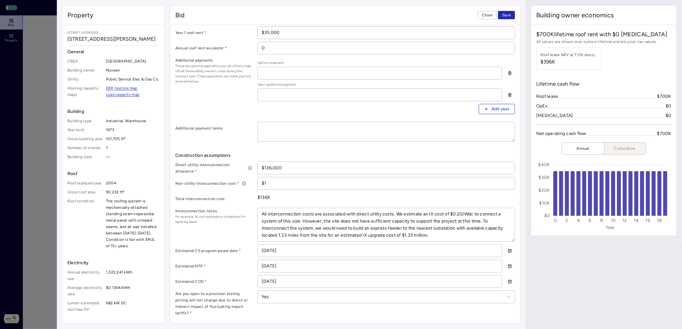
scroll to position [249, 0]
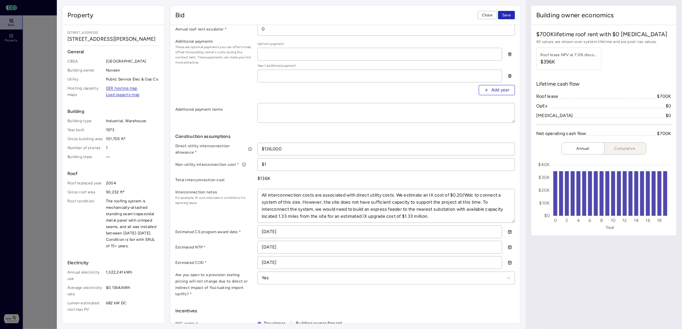
drag, startPoint x: 262, startPoint y: 246, endPoint x: 299, endPoint y: 245, distance: 37.2
click at [299, 245] on input "05/21/2026" at bounding box center [380, 247] width 244 height 12
drag, startPoint x: 262, startPoint y: 263, endPoint x: 299, endPoint y: 264, distance: 36.9
click at [299, 264] on input "09/21/2026" at bounding box center [380, 263] width 244 height 12
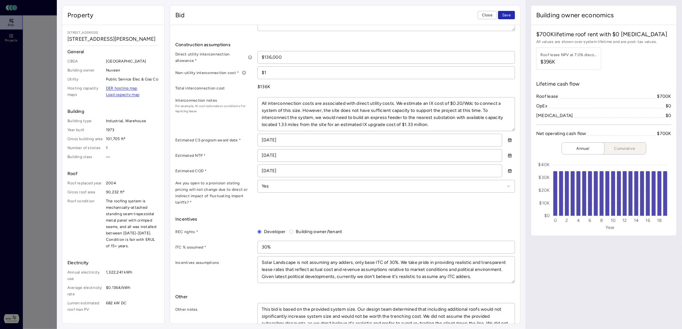
scroll to position [357, 0]
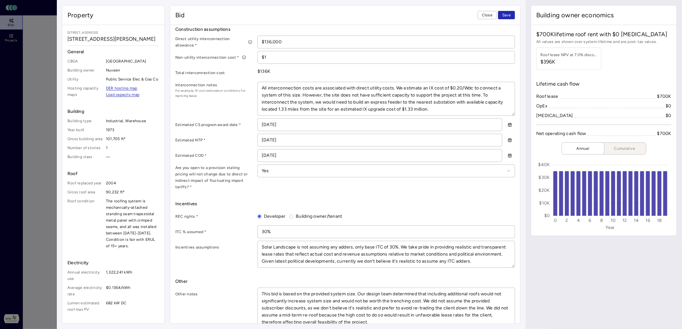
click at [289, 142] on input "05/21/2026" at bounding box center [380, 140] width 244 height 12
drag, startPoint x: 285, startPoint y: 140, endPoint x: 237, endPoint y: 137, distance: 48.5
click at [237, 137] on div "Estimated NTP * 05/21/2026" at bounding box center [345, 140] width 340 height 13
type input "05/28/202_"
type textarea "x"
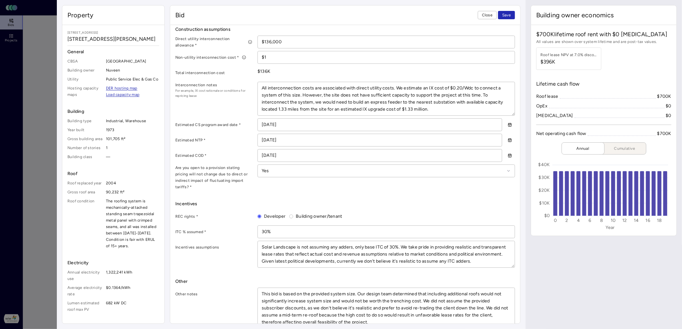
type input "05/28/2025"
drag, startPoint x: 293, startPoint y: 155, endPoint x: 254, endPoint y: 153, distance: 39.2
click at [254, 153] on div "Estimated COD * 09/21/2026" at bounding box center [345, 155] width 340 height 13
type input "09/28/202_"
type textarea "x"
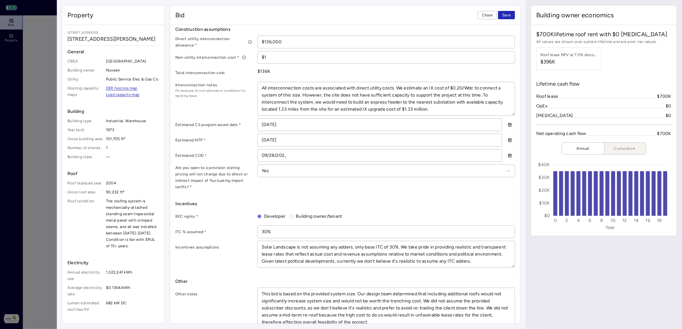
type input "[DATE]"
type textarea "x"
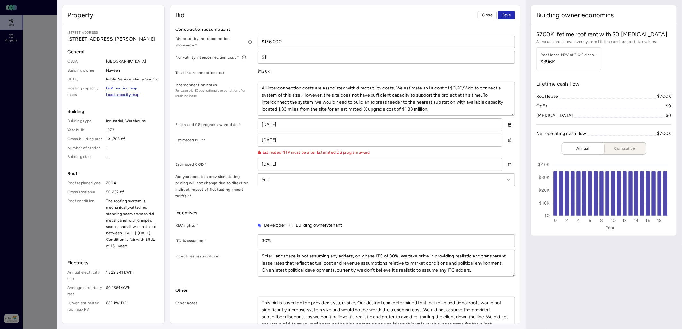
type input "[DATE]"
click at [294, 140] on input "05/28/2025" at bounding box center [380, 140] width 244 height 12
type input "05/28/202_"
type textarea "x"
type input "[DATE]"
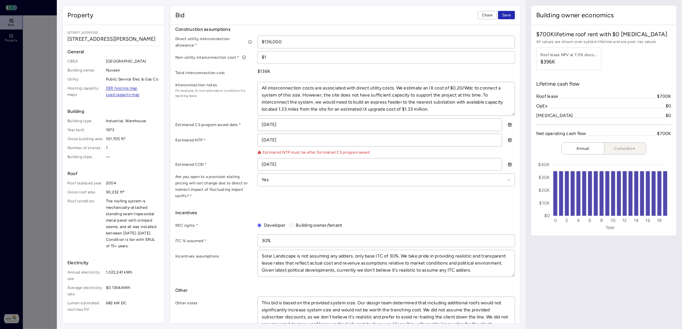
click at [306, 167] on input "[DATE]" at bounding box center [380, 165] width 244 height 12
click at [305, 261] on textarea "Solar Landscape is not assuming any adders, only base ITC of 30%. We take pride…" at bounding box center [386, 263] width 257 height 26
click at [504, 18] on span "Save" at bounding box center [506, 15] width 9 height 6
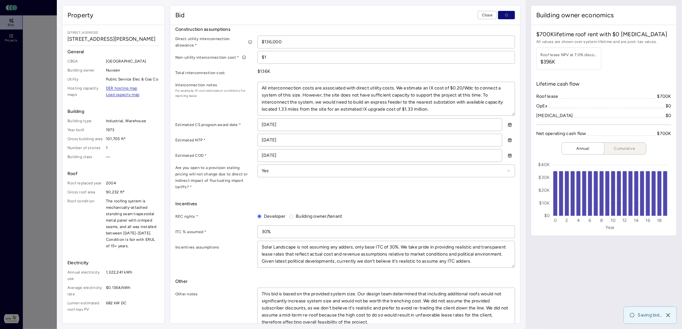
type textarea "x"
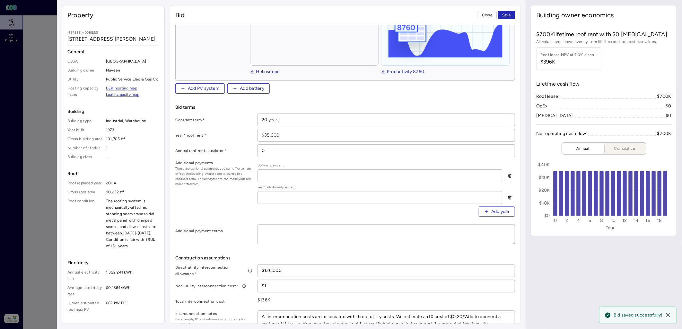
scroll to position [111, 0]
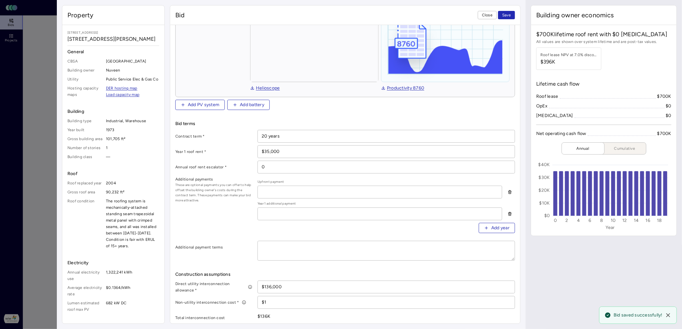
drag, startPoint x: 272, startPoint y: 166, endPoint x: 254, endPoint y: 166, distance: 18.3
click at [254, 166] on div "Annual roof rent escalator * 0" at bounding box center [345, 167] width 340 height 13
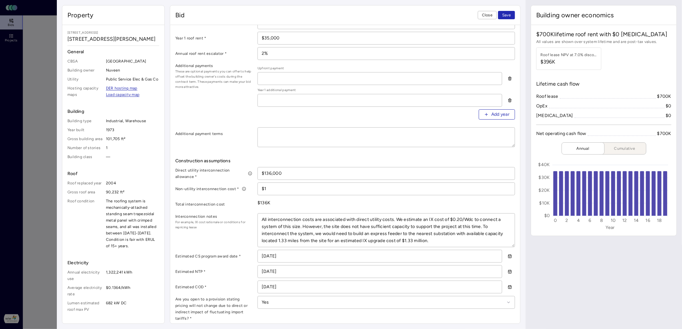
scroll to position [142, 0]
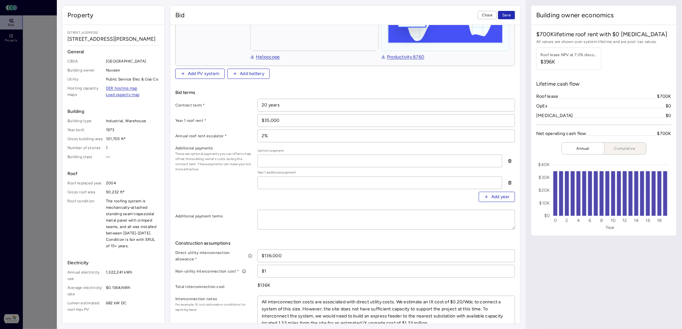
drag, startPoint x: 267, startPoint y: 135, endPoint x: 250, endPoint y: 134, distance: 17.0
click at [250, 134] on div "Annual roof rent escalator * 2%" at bounding box center [345, 136] width 340 height 13
type input "0"
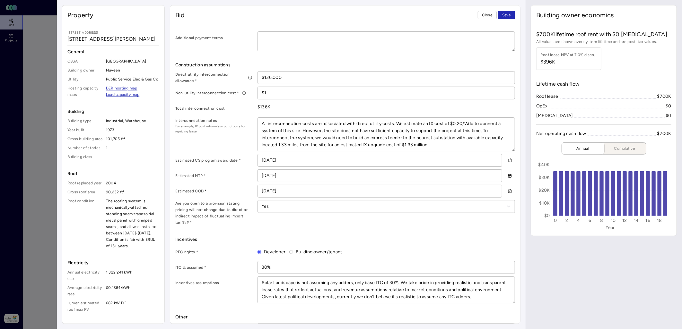
scroll to position [361, 0]
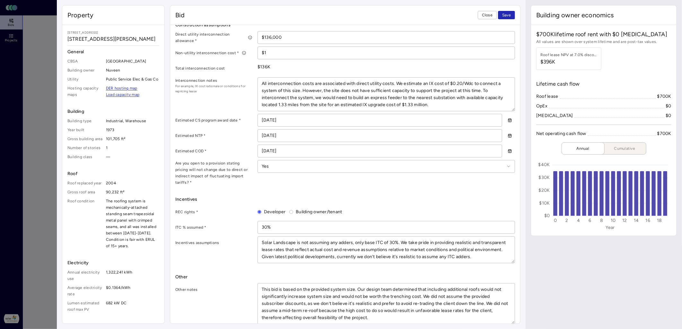
click at [286, 119] on input "11/12/2025" at bounding box center [380, 120] width 244 height 12
click at [504, 120] on button "button" at bounding box center [509, 120] width 10 height 10
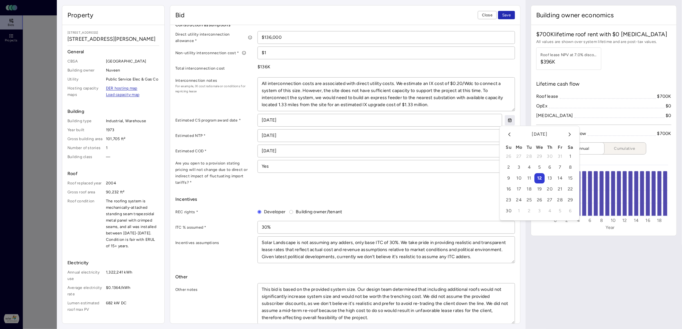
click at [539, 179] on button "12" at bounding box center [539, 178] width 10 height 10
type textarea "x"
type input "__/__/____"
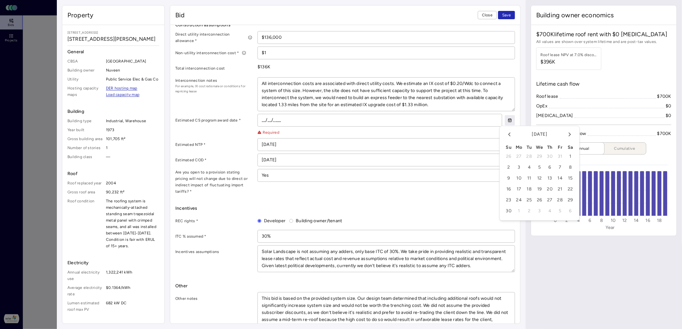
click at [540, 178] on button "12" at bounding box center [539, 178] width 10 height 10
type textarea "x"
type input "11/12/2025"
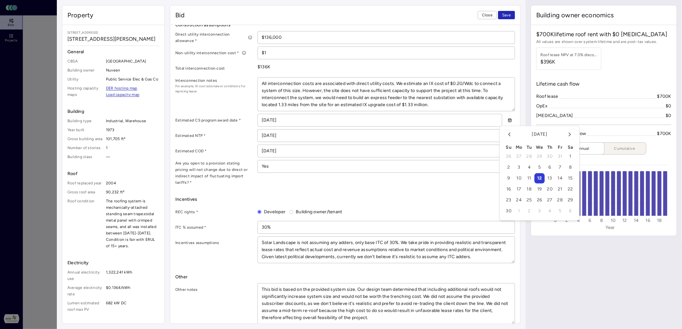
click at [351, 136] on input "[DATE]" at bounding box center [380, 136] width 244 height 12
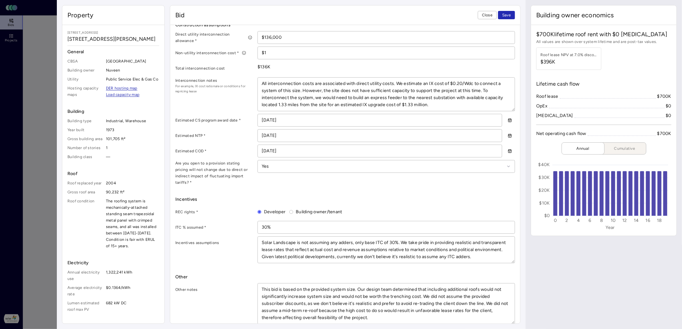
click at [504, 135] on button "button" at bounding box center [509, 136] width 10 height 10
click at [551, 204] on button "21" at bounding box center [550, 205] width 10 height 10
type textarea "x"
type input "05/21/2026"
click at [460, 150] on input "[DATE]" at bounding box center [380, 151] width 244 height 12
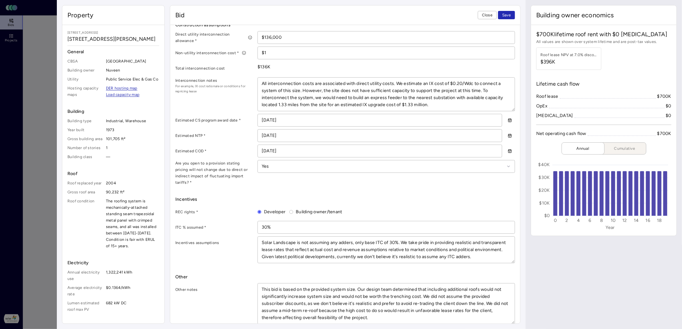
click at [508, 150] on icon "button" at bounding box center [509, 151] width 3 height 3
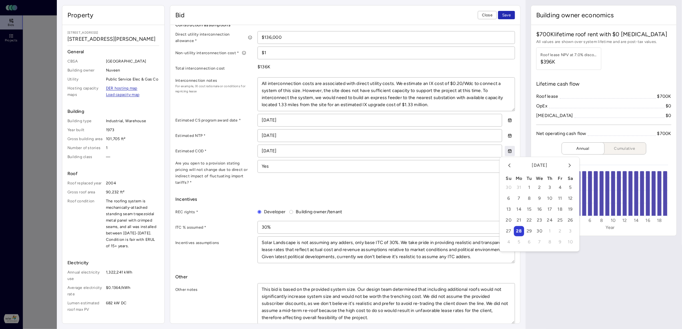
click at [519, 220] on button "21" at bounding box center [519, 220] width 10 height 10
type textarea "x"
type input "09/21/2026"
click at [383, 120] on input "11/12/2025" at bounding box center [380, 120] width 244 height 12
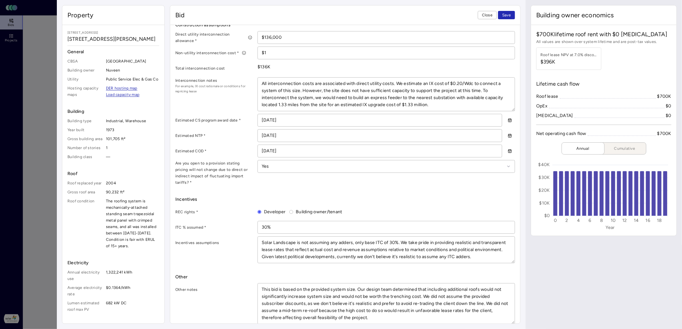
click at [507, 120] on icon "button" at bounding box center [509, 120] width 4 height 4
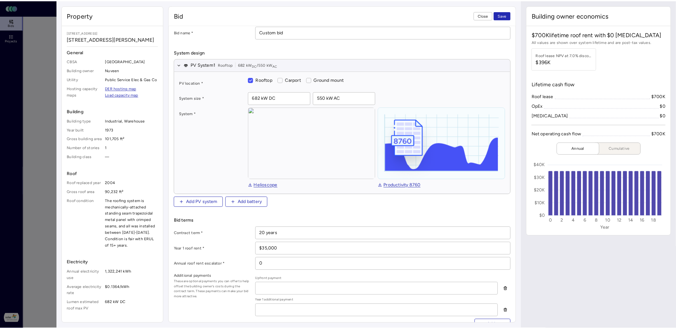
scroll to position [0, 0]
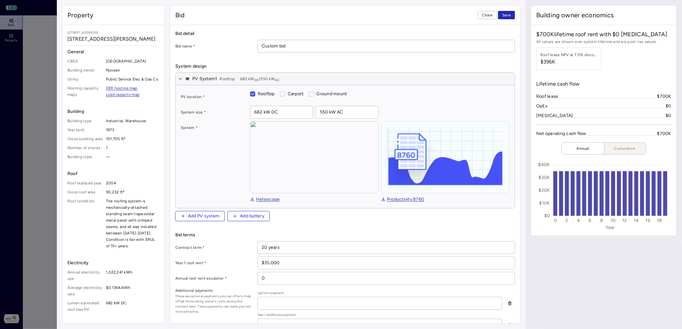
click at [482, 18] on button "Close" at bounding box center [487, 15] width 19 height 8
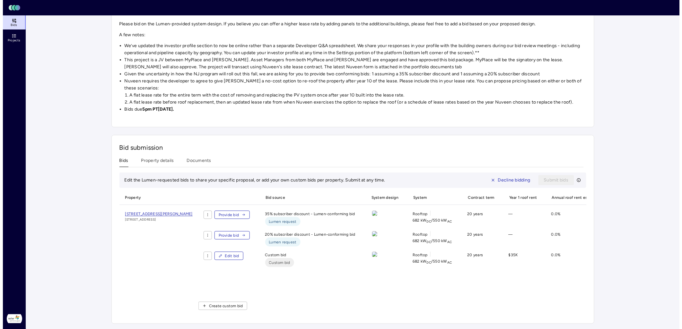
scroll to position [123, 0]
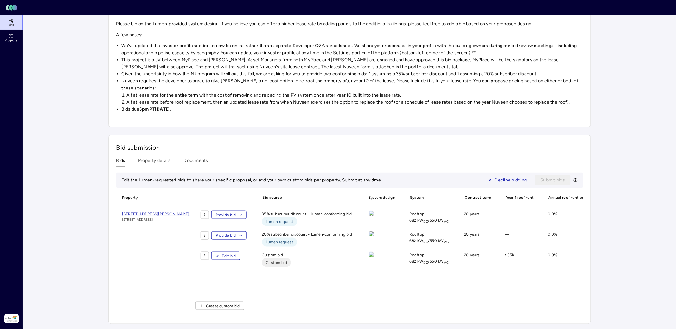
click at [236, 253] on span "Edit bid" at bounding box center [229, 256] width 14 height 6
type textarea "x"
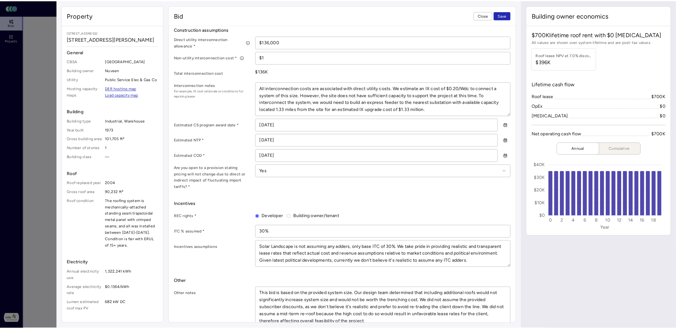
scroll to position [361, 0]
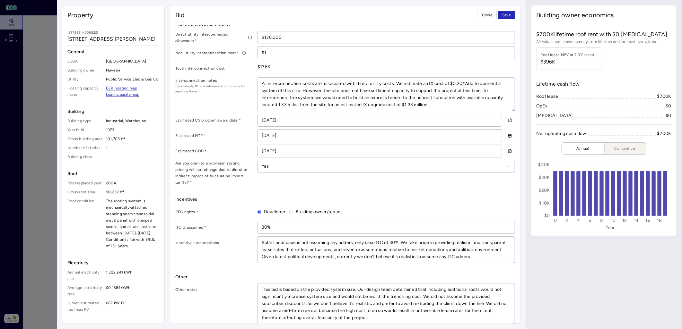
click at [483, 13] on span "Close" at bounding box center [487, 15] width 11 height 6
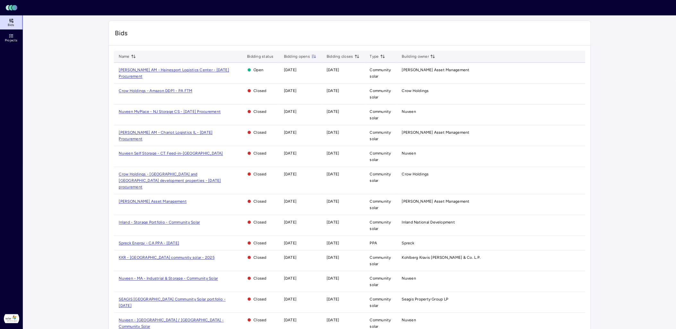
click at [203, 69] on span "[PERSON_NAME] AM - Hainesport Logistics Center - [DATE] Procurement" at bounding box center [174, 73] width 110 height 11
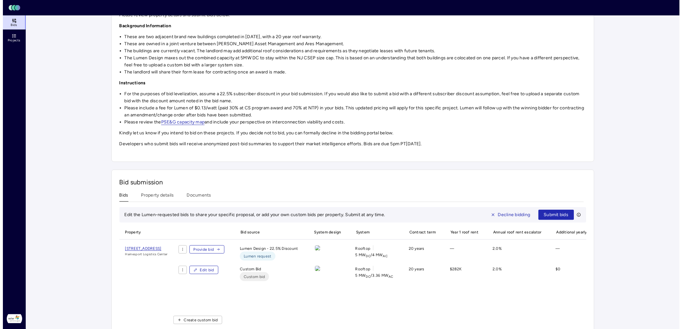
scroll to position [115, 0]
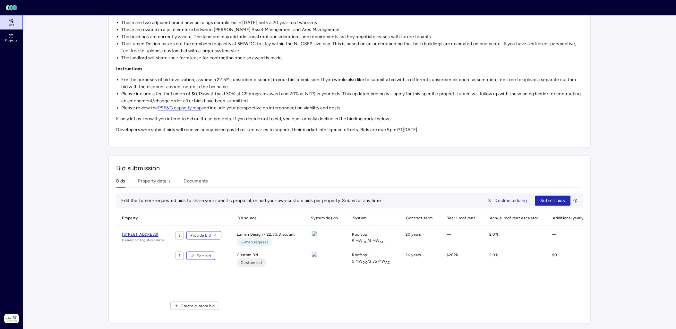
click at [211, 254] on span "Edit bid" at bounding box center [204, 256] width 14 height 6
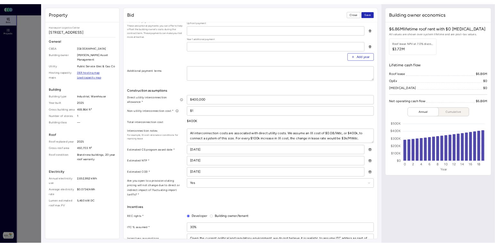
scroll to position [285, 0]
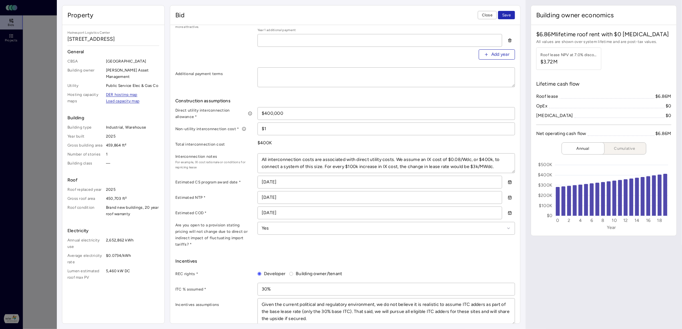
drag, startPoint x: 499, startPoint y: 167, endPoint x: 259, endPoint y: 159, distance: 240.5
click at [259, 159] on textarea "All interconnection costs are associated with direct utility costs. We assume a…" at bounding box center [386, 163] width 257 height 19
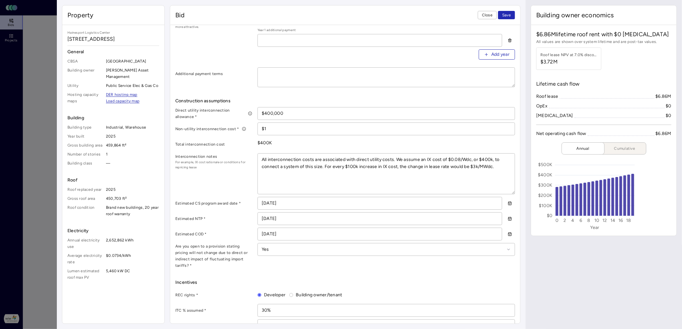
scroll to position [245, 0]
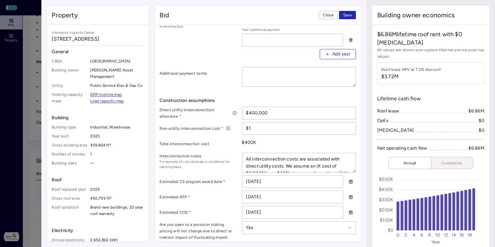
type textarea "x"
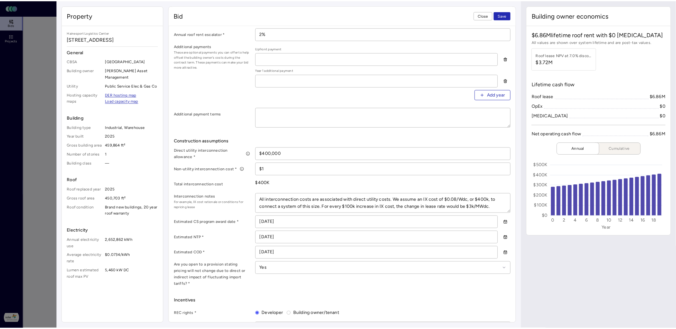
scroll to position [285, 0]
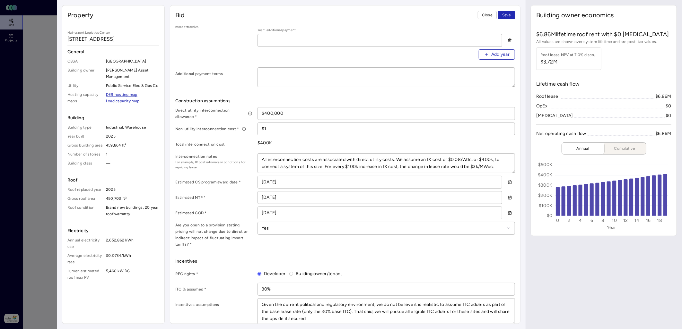
click at [484, 14] on span "Close" at bounding box center [487, 15] width 11 height 6
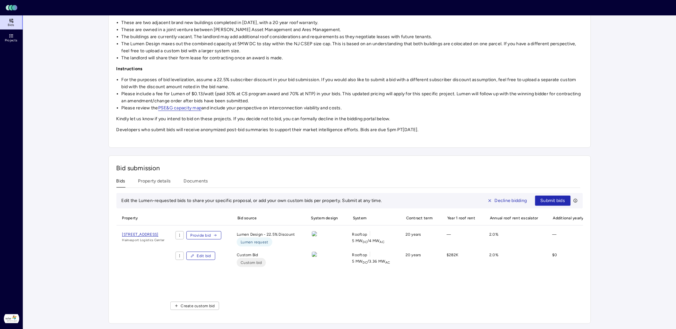
click at [6, 24] on link "Bids" at bounding box center [11, 22] width 23 height 14
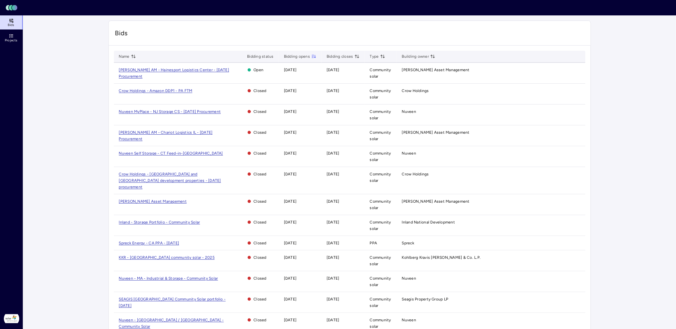
click at [168, 112] on span "Nuveen MyPlace - NJ Storage CS - [DATE] Procurement" at bounding box center [170, 111] width 102 height 4
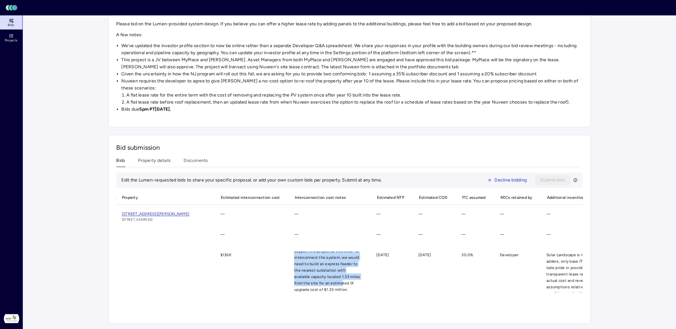
scroll to position [49, 0]
drag, startPoint x: 332, startPoint y: 276, endPoint x: 340, endPoint y: 283, distance: 9.8
click at [340, 283] on span "All interconnection costs are associated with direct utility costs. We estimate…" at bounding box center [327, 272] width 77 height 41
copy span "However, the site does not have sufficient capacity to support the project at t…"
click at [353, 215] on div "—" at bounding box center [327, 218] width 77 height 15
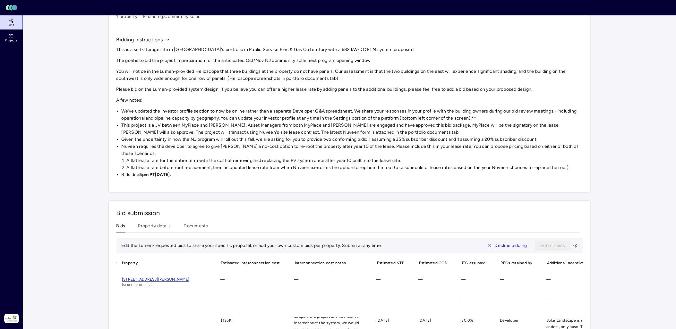
scroll to position [0, 0]
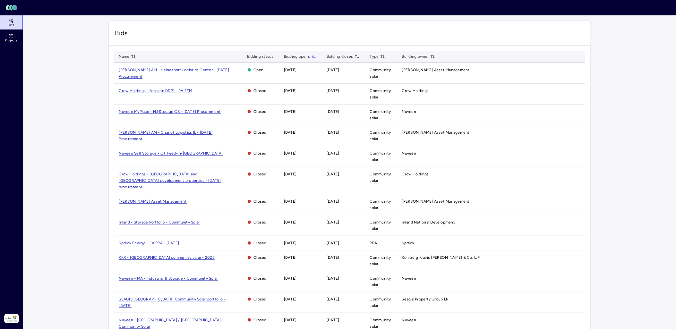
click at [178, 68] on span "[PERSON_NAME] AM - Hainesport Logistics Center - [DATE] Procurement" at bounding box center [174, 73] width 110 height 11
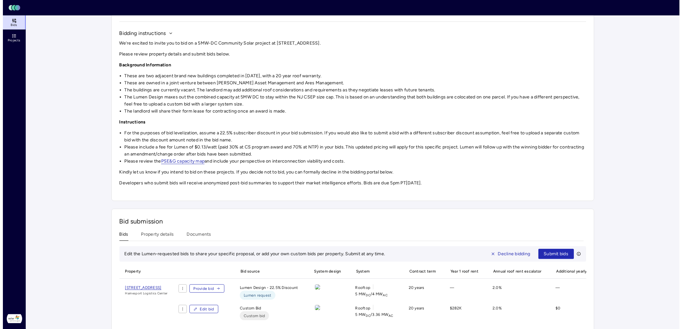
scroll to position [115, 0]
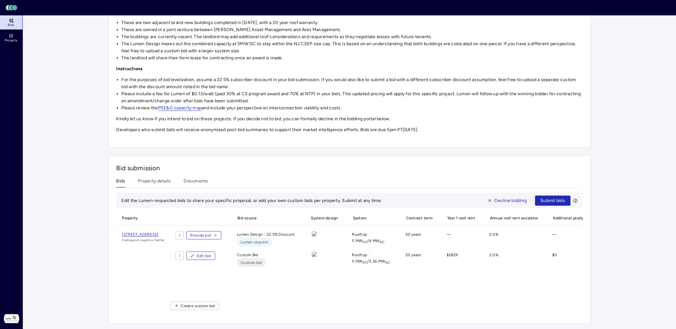
click at [211, 253] on span "Edit bid" at bounding box center [204, 256] width 14 height 6
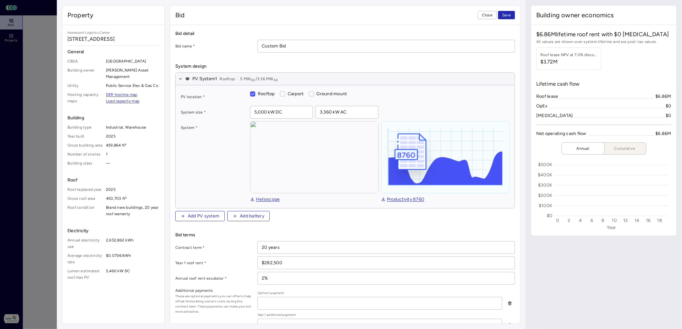
type textarea "x"
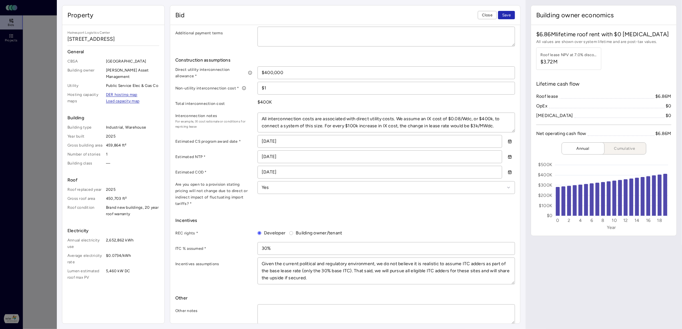
scroll to position [290, 0]
